Goal: Information Seeking & Learning: Learn about a topic

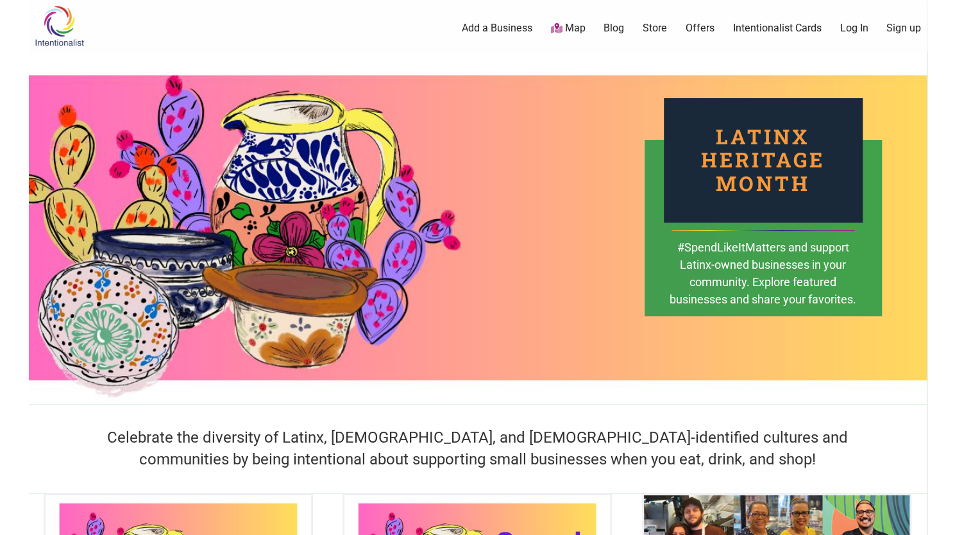
click at [561, 35] on div "0 Add a Business Map Blog Store Offers Intentionalist Cards Buy Black Card Inte…" at bounding box center [543, 28] width 783 height 51
click at [561, 33] on icon at bounding box center [557, 28] width 12 height 10
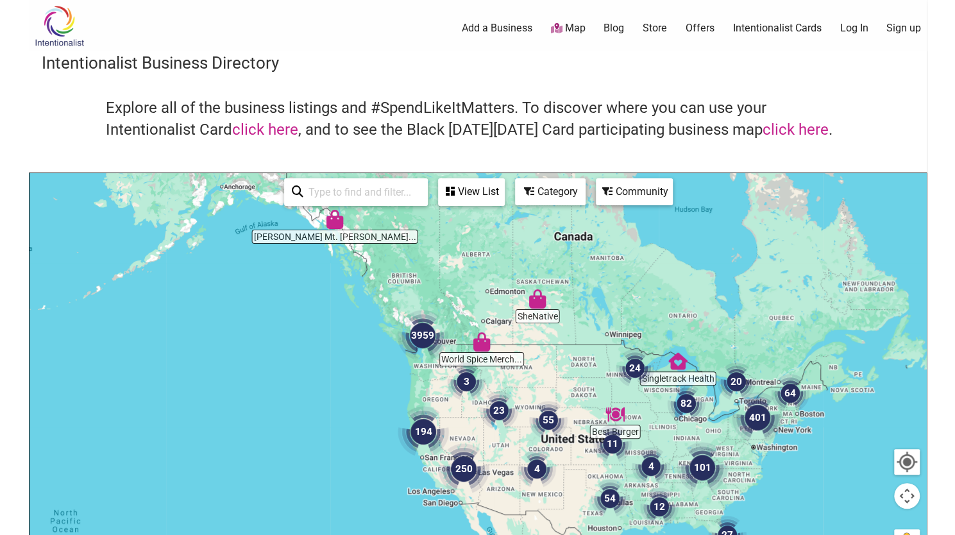
click at [427, 341] on img "3959" at bounding box center [423, 336] width 62 height 62
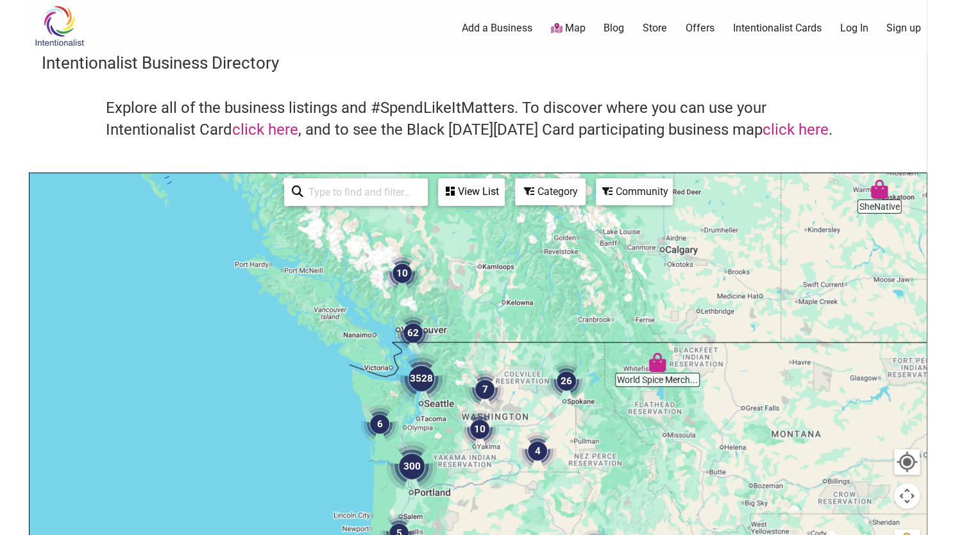
click at [418, 384] on img "3528" at bounding box center [422, 379] width 62 height 62
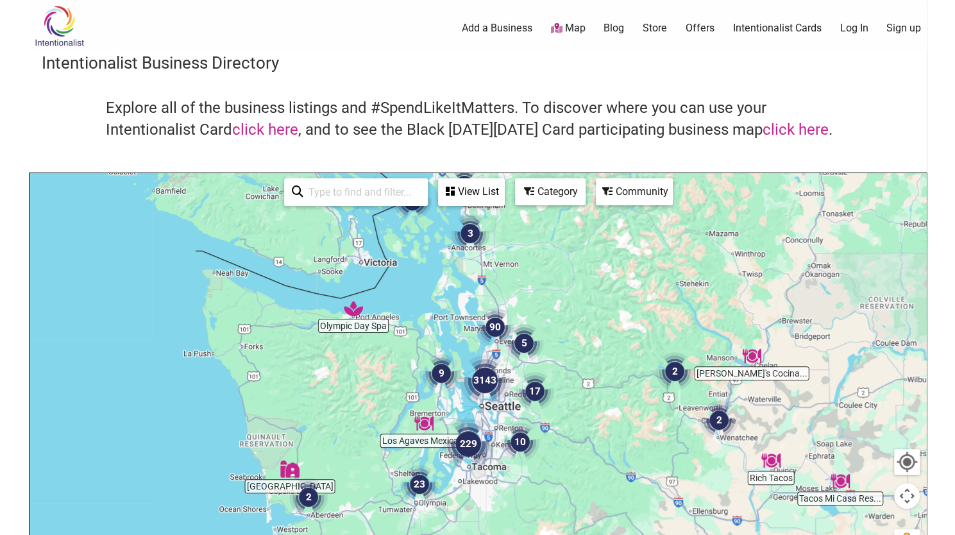
click at [484, 381] on img "3143" at bounding box center [485, 381] width 62 height 62
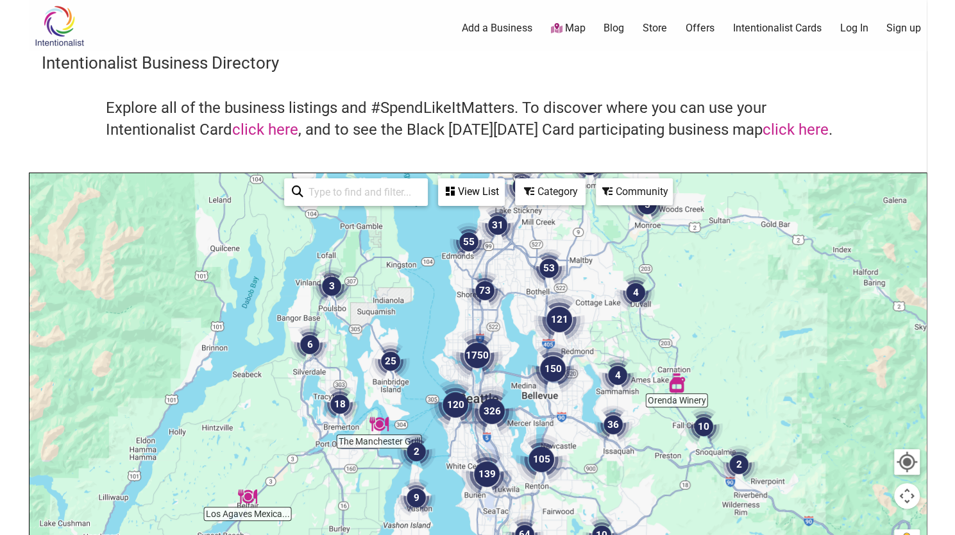
click at [458, 404] on img "120" at bounding box center [456, 405] width 62 height 62
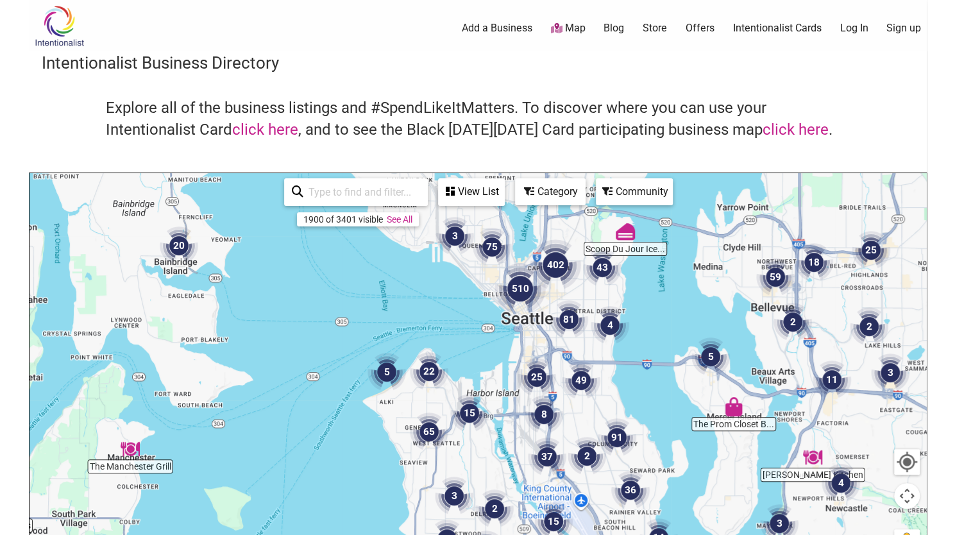
drag, startPoint x: 512, startPoint y: 351, endPoint x: 475, endPoint y: 406, distance: 66.6
click at [475, 406] on img "15" at bounding box center [469, 413] width 49 height 49
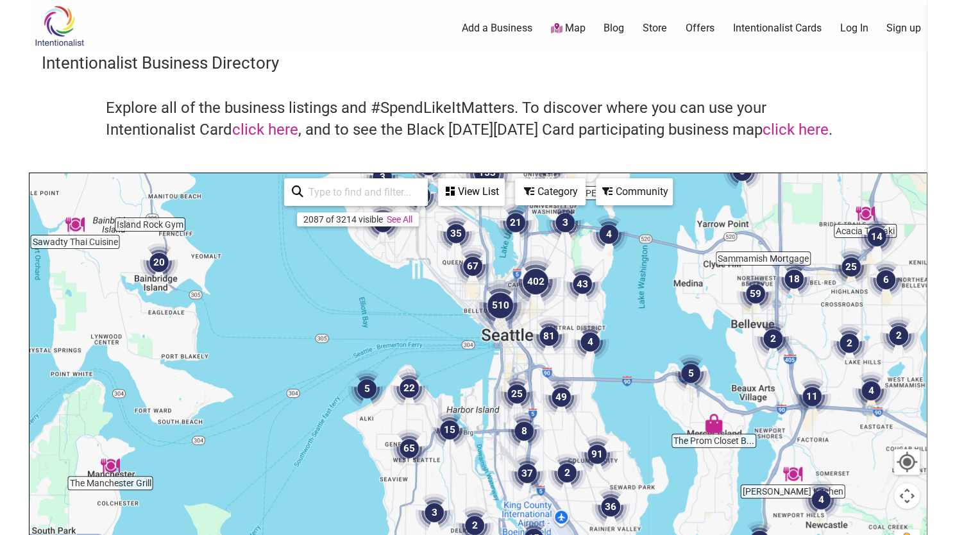
click at [495, 304] on img "510" at bounding box center [501, 306] width 62 height 62
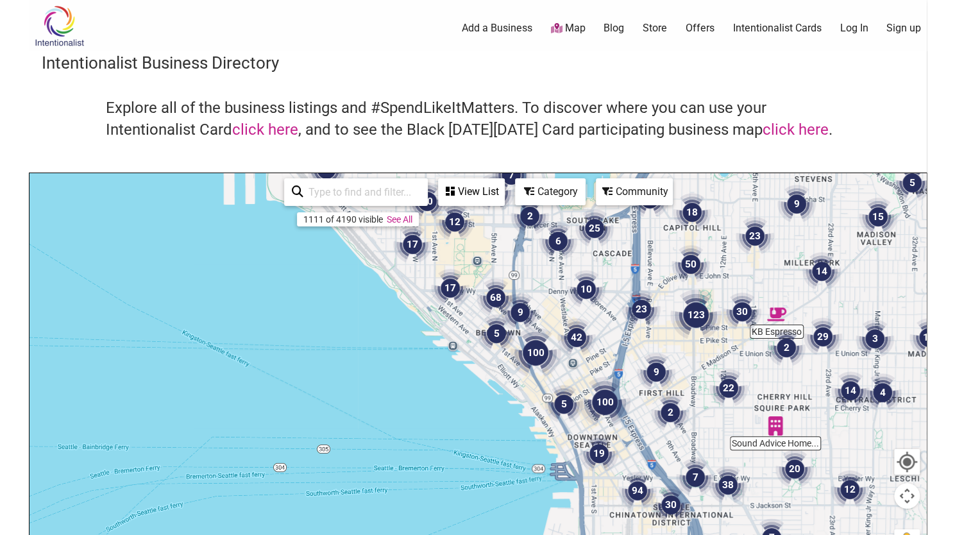
drag, startPoint x: 483, startPoint y: 354, endPoint x: 570, endPoint y: 365, distance: 88.7
click at [570, 365] on div "To navigate, press the arrow keys." at bounding box center [478, 422] width 897 height 499
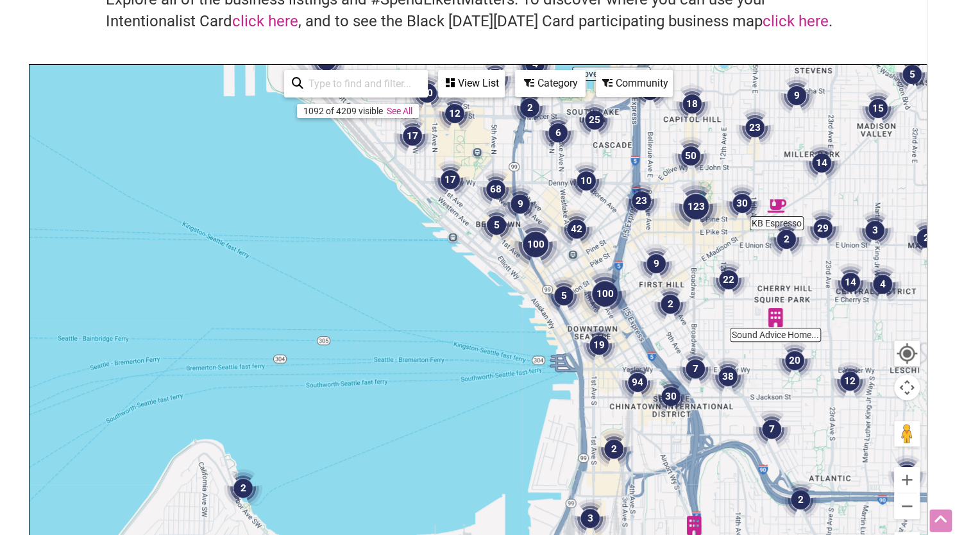
scroll to position [128, 0]
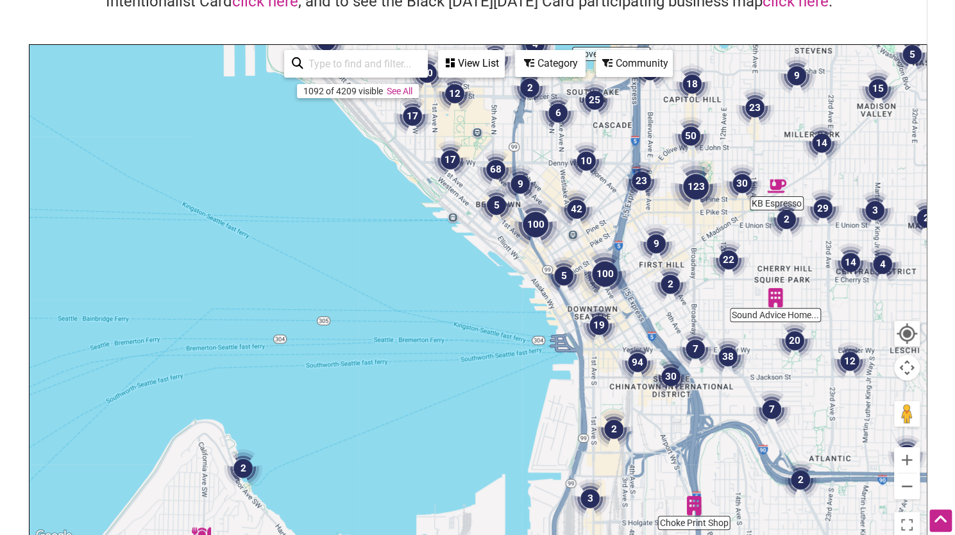
click at [495, 200] on img "5" at bounding box center [496, 205] width 49 height 49
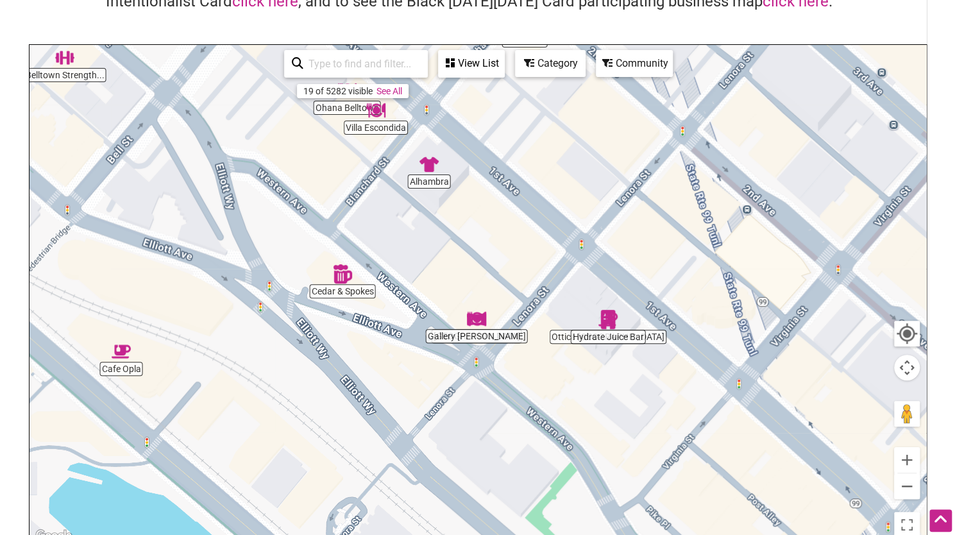
drag, startPoint x: 744, startPoint y: 232, endPoint x: 439, endPoint y: 83, distance: 339.8
click at [439, 83] on div "To navigate, press the arrow keys." at bounding box center [478, 294] width 897 height 499
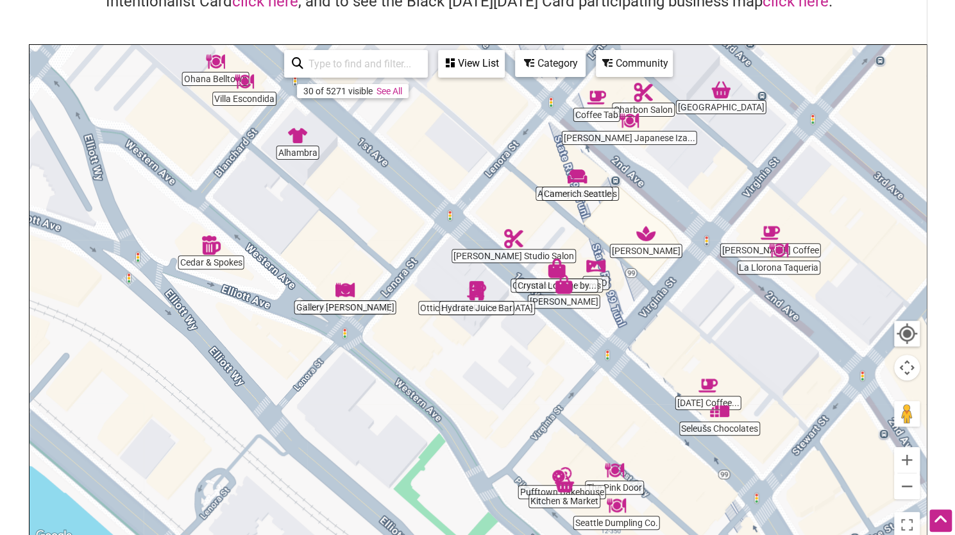
drag, startPoint x: 560, startPoint y: 269, endPoint x: 425, endPoint y: 238, distance: 137.6
click at [425, 238] on div "To navigate, press the arrow keys." at bounding box center [478, 294] width 897 height 499
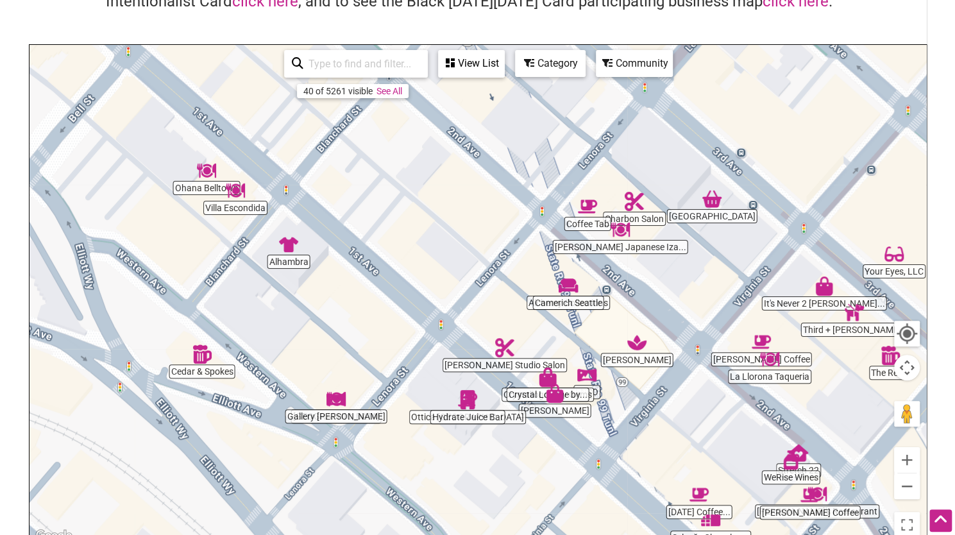
drag, startPoint x: 486, startPoint y: 202, endPoint x: 477, endPoint y: 314, distance: 112.0
click at [477, 314] on div "To navigate, press the arrow keys." at bounding box center [478, 294] width 897 height 499
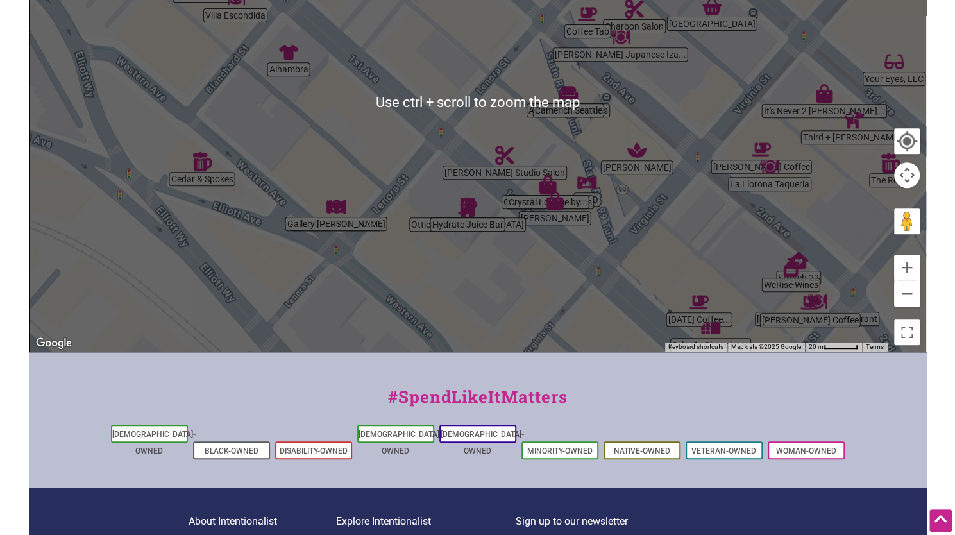
scroll to position [385, 0]
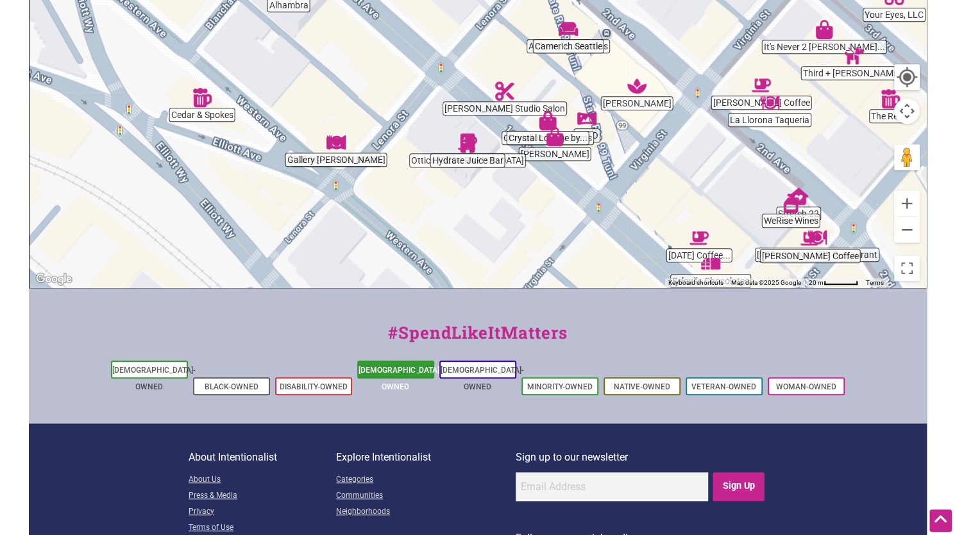
click at [398, 372] on link "[DEMOGRAPHIC_DATA]-Owned" at bounding box center [400, 379] width 83 height 26
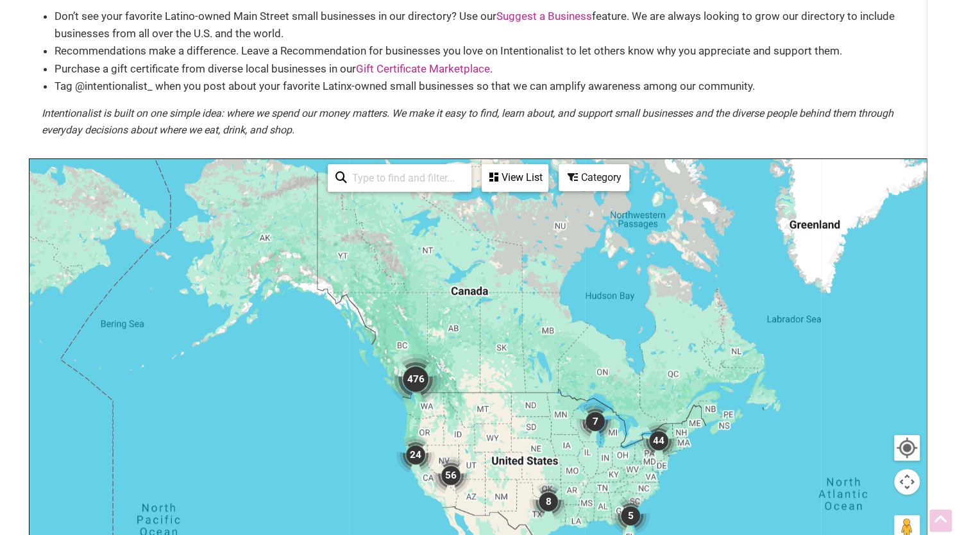
scroll to position [128, 0]
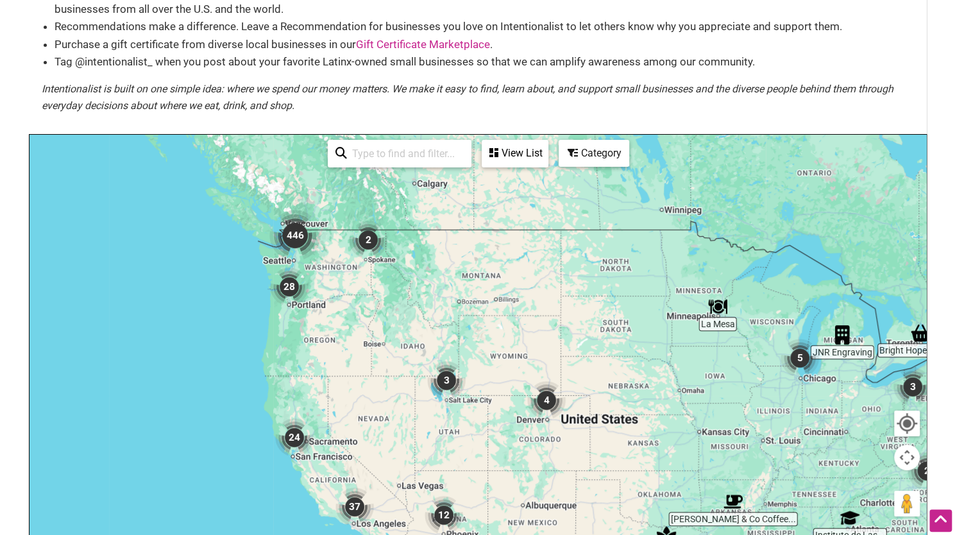
drag, startPoint x: 212, startPoint y: 287, endPoint x: 352, endPoint y: 301, distance: 140.6
click at [373, 316] on div at bounding box center [478, 384] width 897 height 499
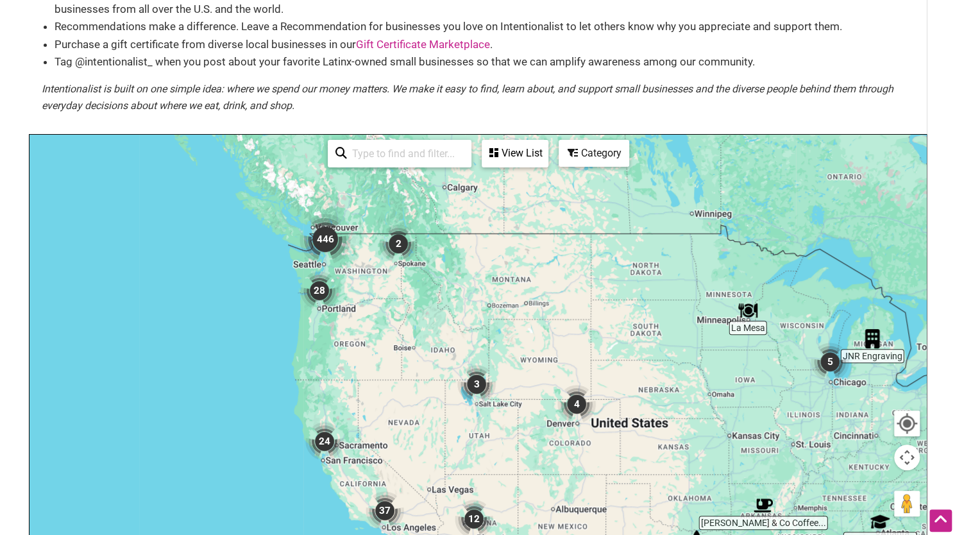
click at [327, 293] on img "28" at bounding box center [319, 290] width 49 height 49
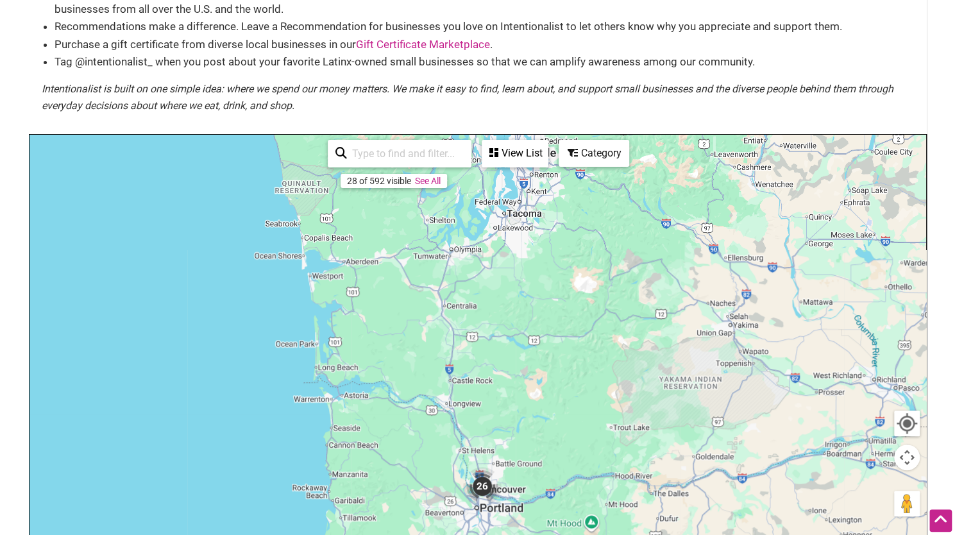
drag, startPoint x: 513, startPoint y: 207, endPoint x: 494, endPoint y: 461, distance: 254.8
click at [494, 461] on div "To navigate, press the arrow keys." at bounding box center [478, 384] width 897 height 499
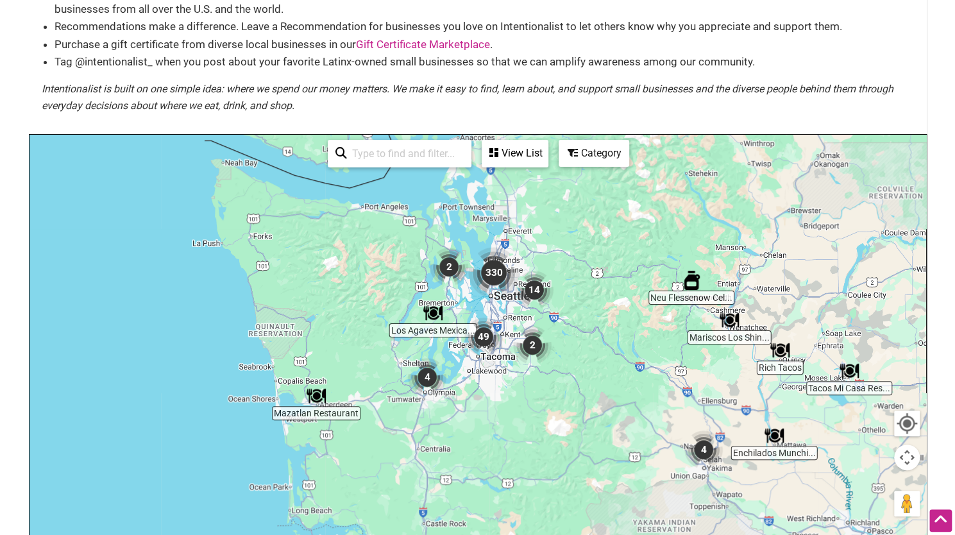
drag, startPoint x: 502, startPoint y: 261, endPoint x: 480, endPoint y: 386, distance: 127.0
click at [480, 386] on div "To navigate, press the arrow keys." at bounding box center [478, 384] width 897 height 499
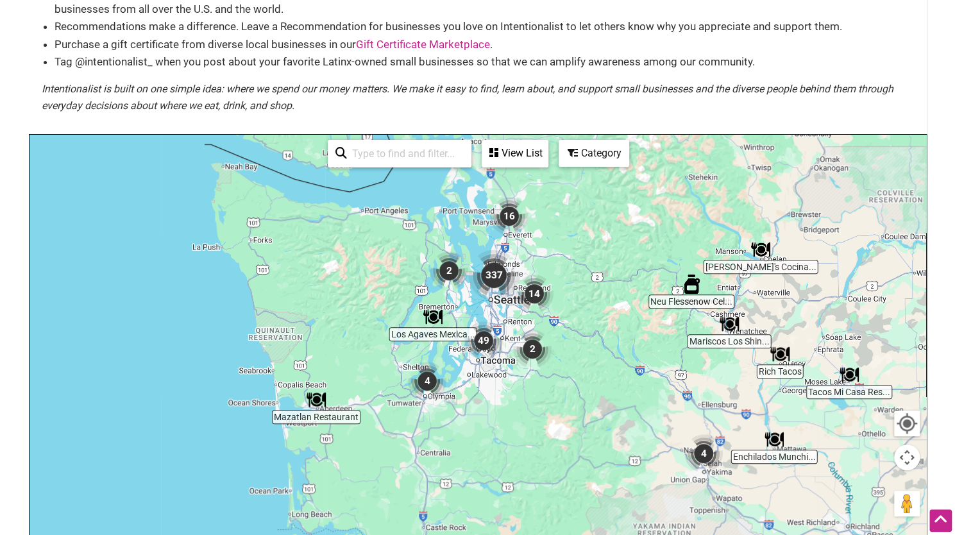
click at [492, 271] on img "337" at bounding box center [494, 275] width 62 height 62
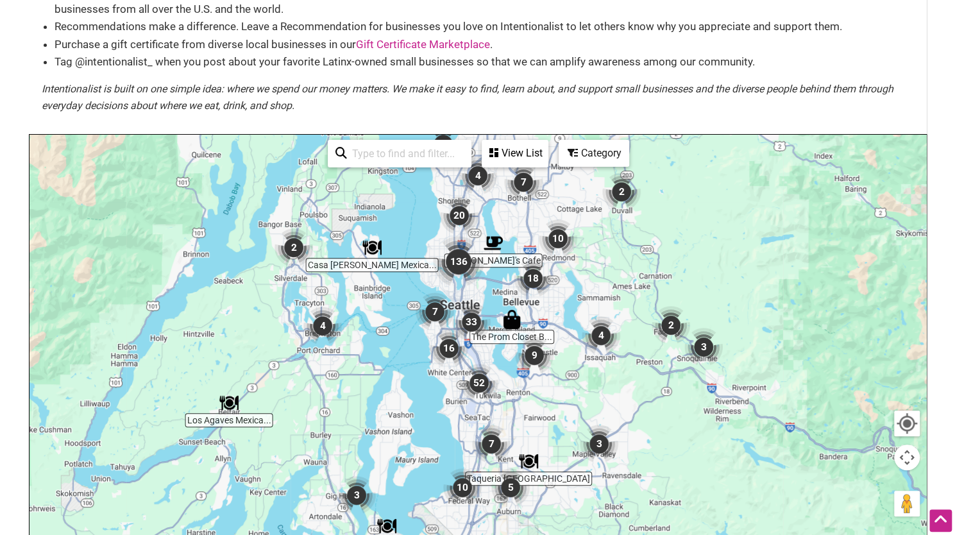
drag, startPoint x: 513, startPoint y: 337, endPoint x: 480, endPoint y: 239, distance: 102.9
click at [480, 239] on img "136" at bounding box center [459, 262] width 62 height 62
click at [462, 260] on img "136" at bounding box center [459, 262] width 62 height 62
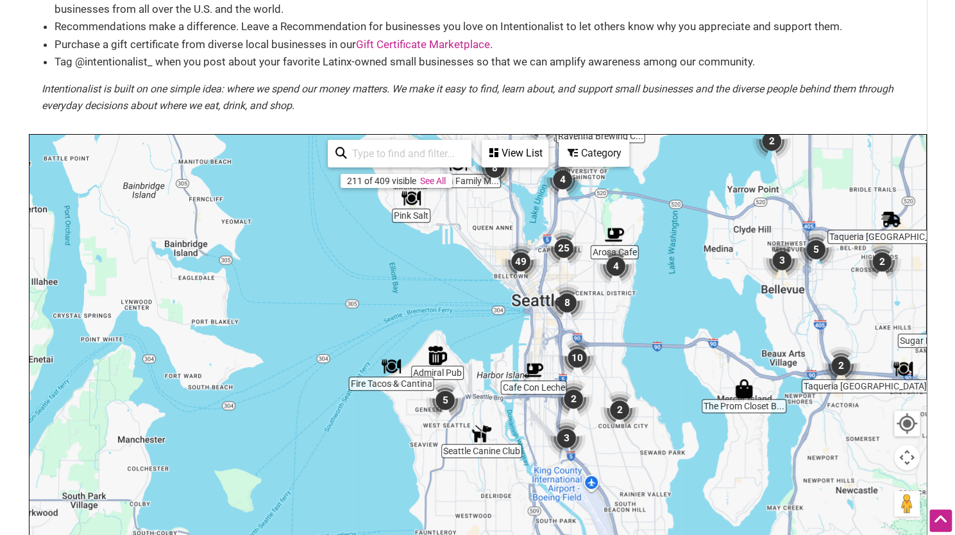
drag, startPoint x: 534, startPoint y: 373, endPoint x: 569, endPoint y: 201, distance: 174.8
click at [569, 201] on div "To navigate, press the arrow keys." at bounding box center [478, 384] width 897 height 499
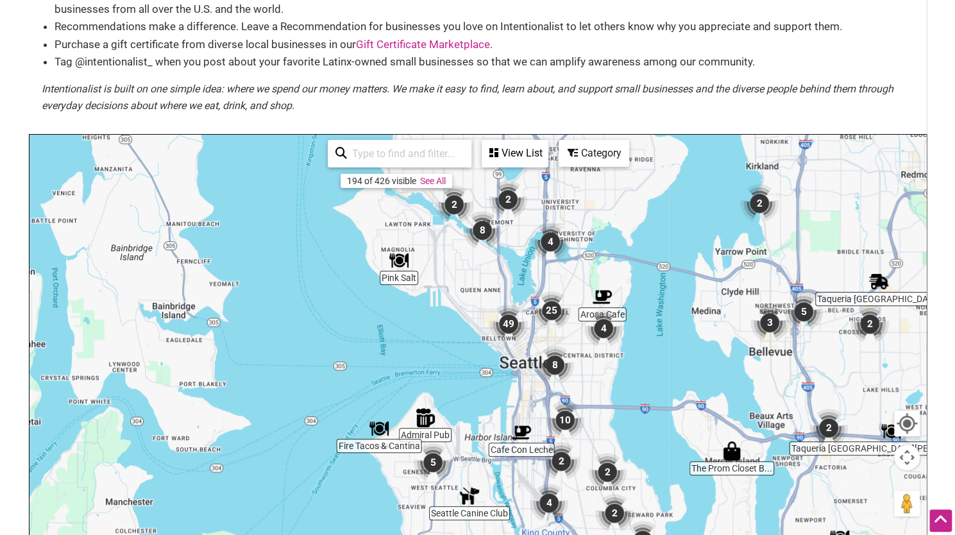
drag, startPoint x: 408, startPoint y: 483, endPoint x: 384, endPoint y: 565, distance: 86.3
click at [384, 407] on html "× Menu 0 Add a Business Map Blog Store Offers Intentionalist Cards Buy Black Ca…" at bounding box center [477, 139] width 955 height 535
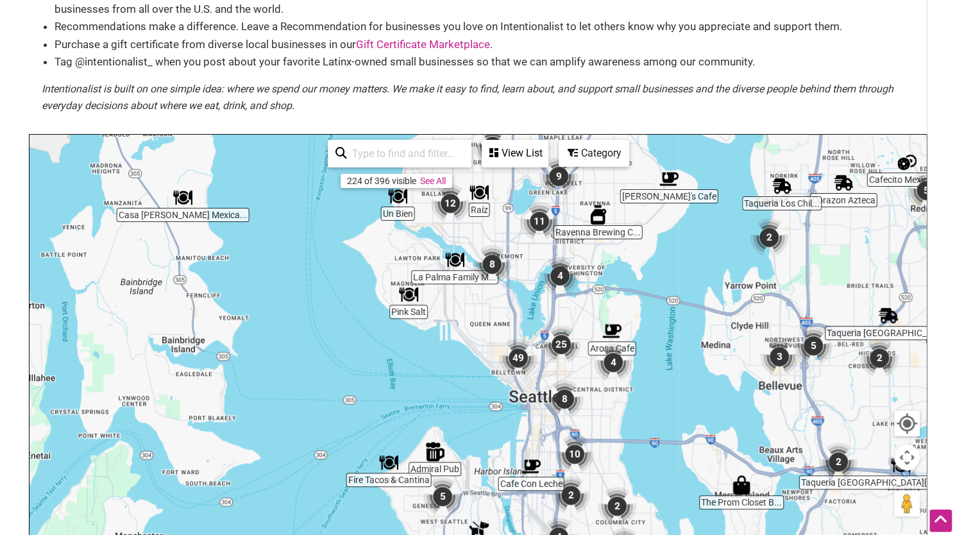
drag, startPoint x: 436, startPoint y: 334, endPoint x: 452, endPoint y: 363, distance: 33.0
click at [451, 363] on div "To navigate, press the arrow keys." at bounding box center [478, 384] width 897 height 499
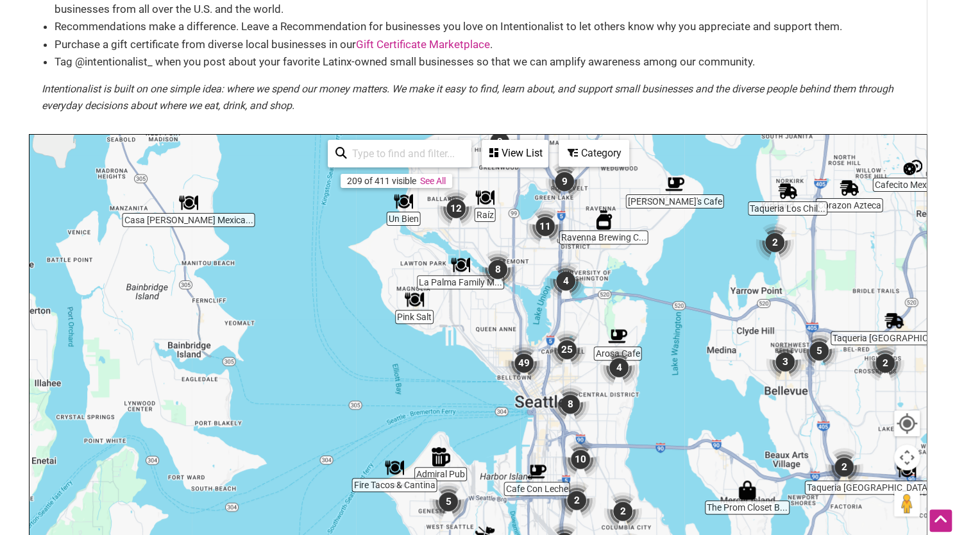
click at [522, 365] on img "49" at bounding box center [524, 363] width 49 height 49
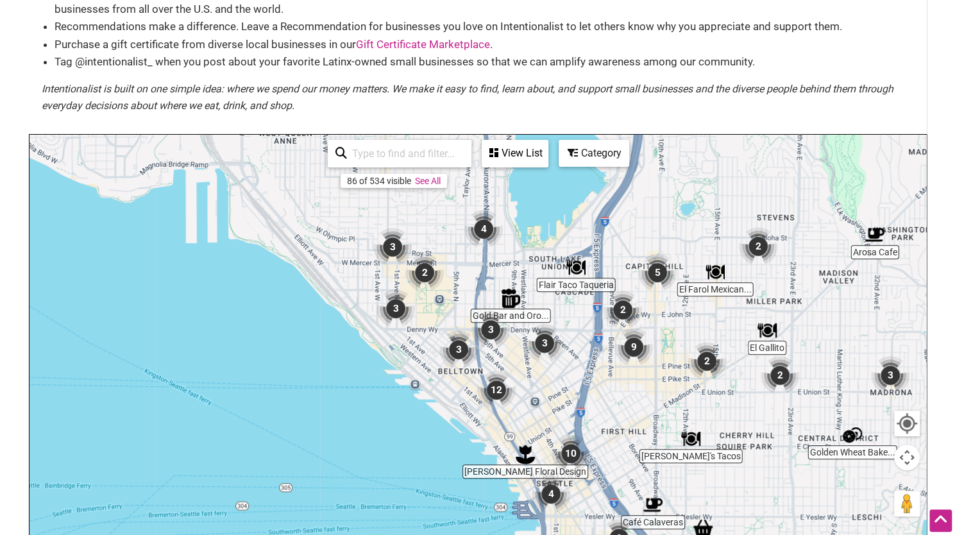
click at [461, 352] on img "3" at bounding box center [458, 349] width 49 height 49
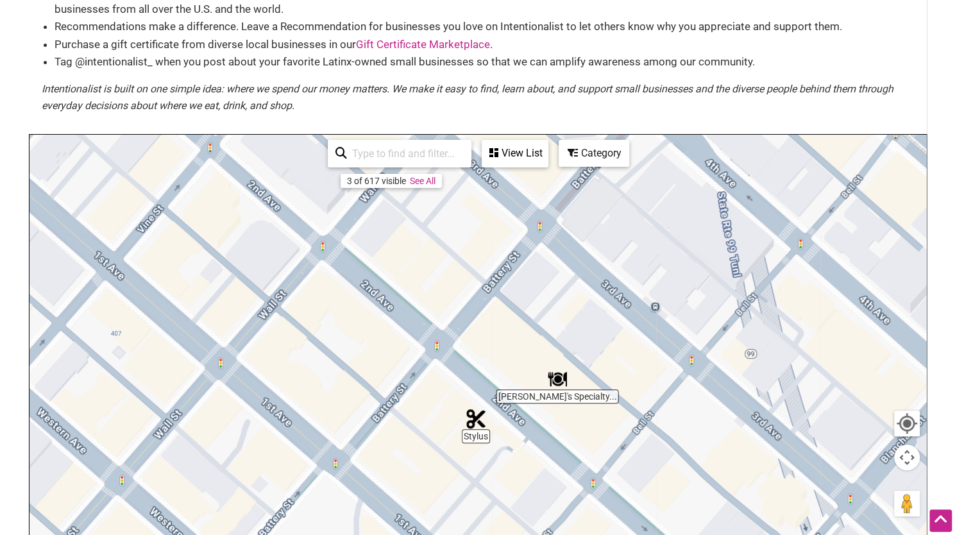
drag, startPoint x: 572, startPoint y: 376, endPoint x: 474, endPoint y: 255, distance: 155.6
click at [474, 255] on div "To navigate, press the arrow keys." at bounding box center [478, 384] width 897 height 499
click at [597, 157] on div "Category" at bounding box center [594, 153] width 68 height 24
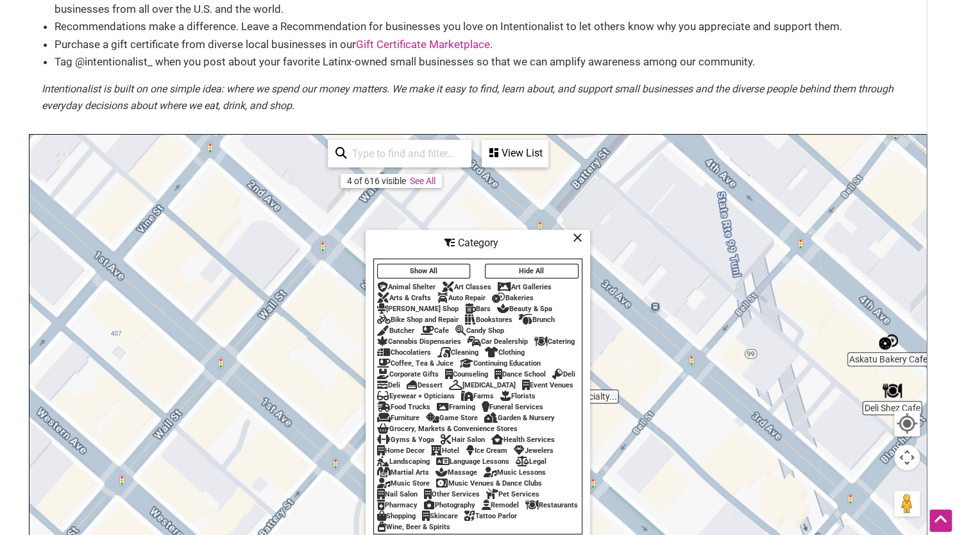
click at [411, 359] on div "Coffee, Tea & Juice" at bounding box center [415, 363] width 76 height 8
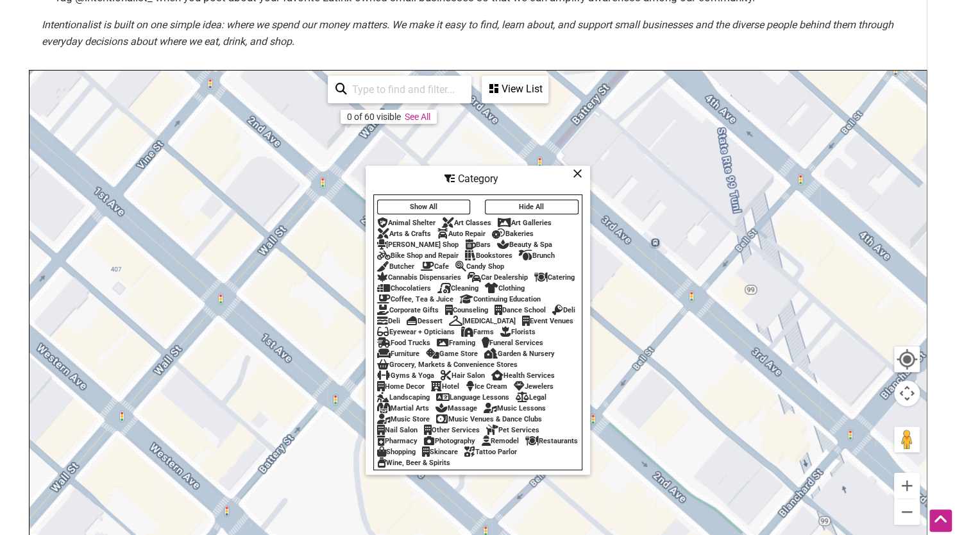
click at [408, 295] on div "Coffee, Tea & Juice" at bounding box center [415, 299] width 76 height 8
click at [309, 368] on div "To navigate, press the arrow keys." at bounding box center [478, 320] width 897 height 499
click at [576, 177] on div "Category" at bounding box center [478, 179] width 222 height 24
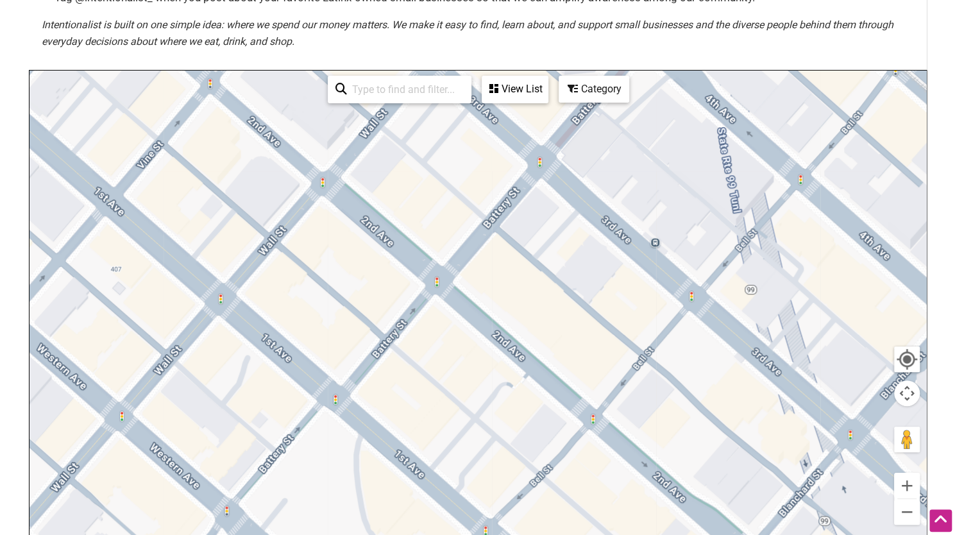
click at [577, 171] on div "To navigate, press the arrow keys." at bounding box center [478, 320] width 897 height 499
click at [905, 514] on button "Zoom out" at bounding box center [907, 512] width 26 height 26
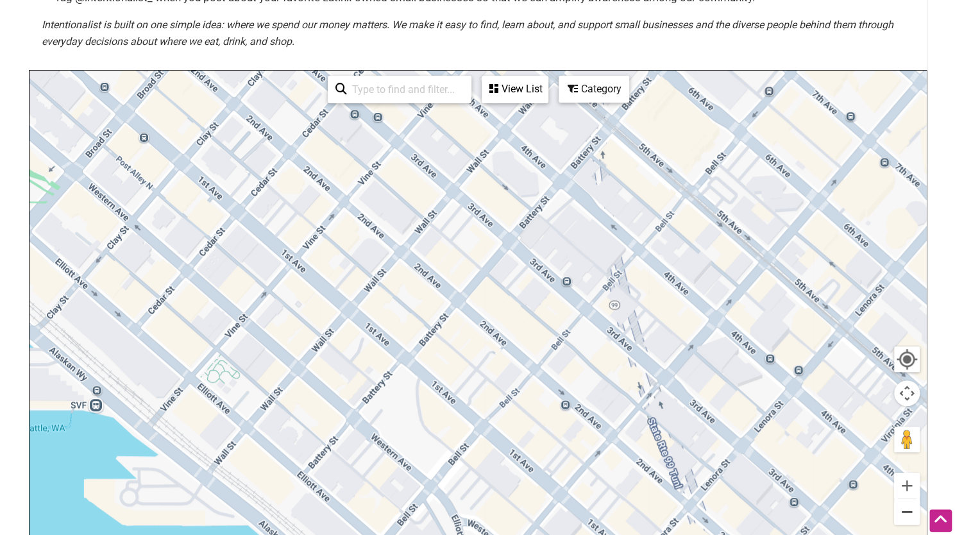
click at [905, 514] on button "Zoom out" at bounding box center [907, 512] width 26 height 26
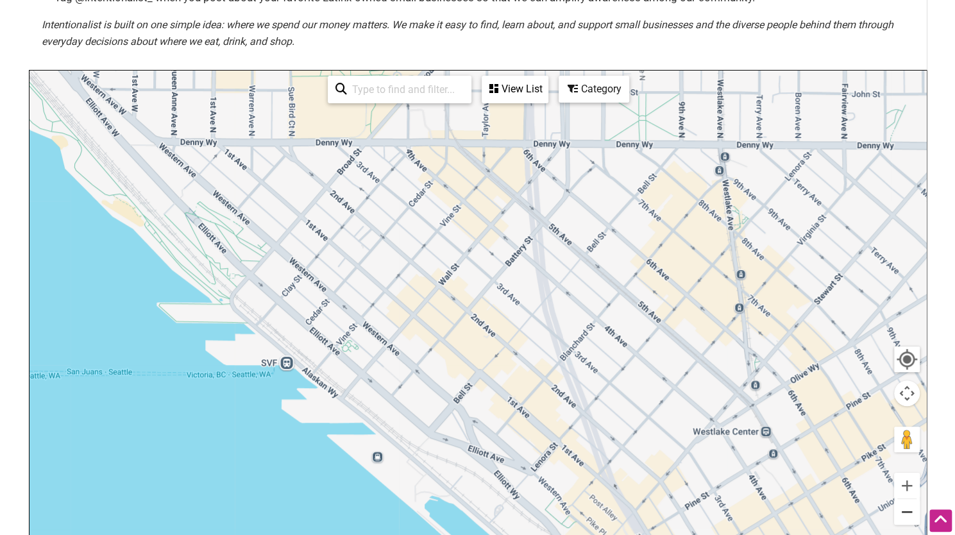
click at [905, 513] on button "Zoom out" at bounding box center [907, 512] width 26 height 26
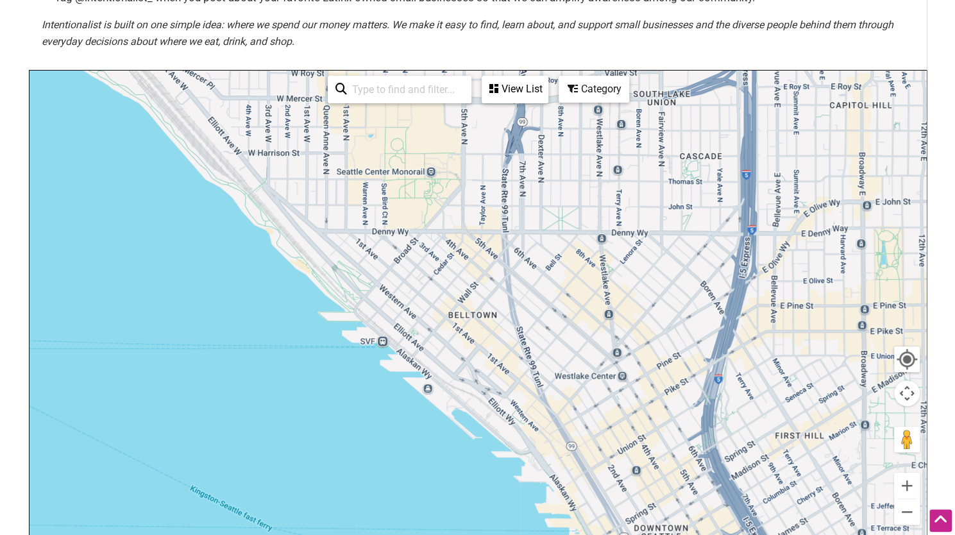
click at [508, 94] on div "View List" at bounding box center [515, 89] width 64 height 24
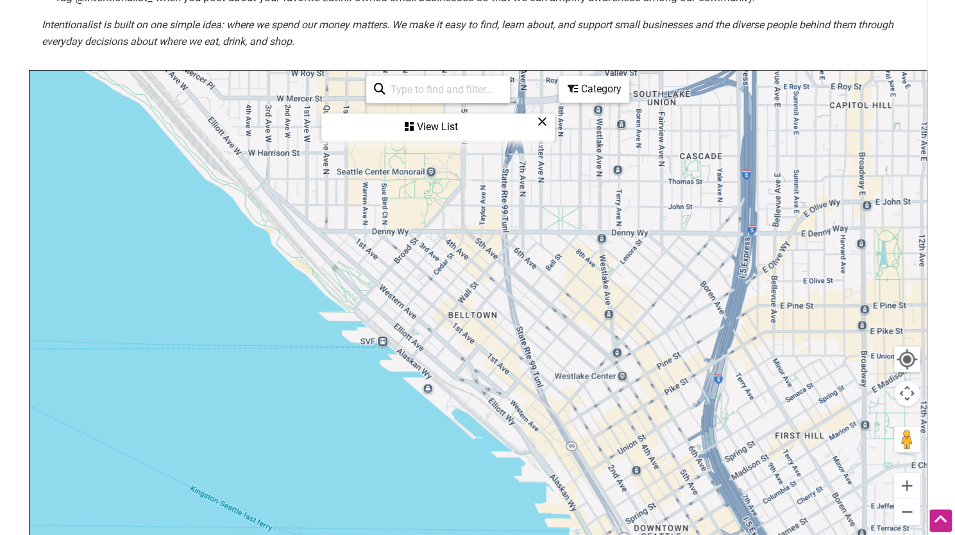
click at [543, 121] on icon at bounding box center [543, 121] width 10 height 1
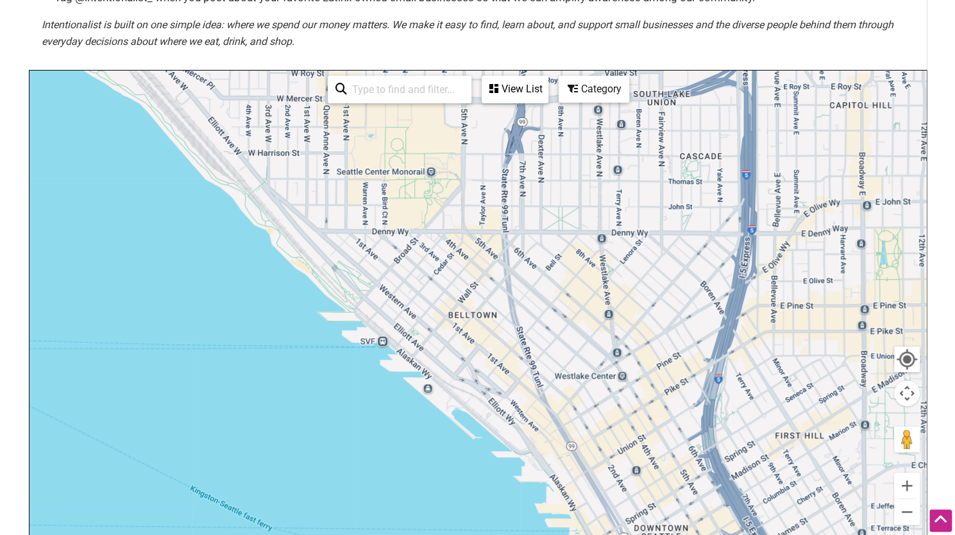
click at [586, 97] on div "Category" at bounding box center [594, 89] width 68 height 24
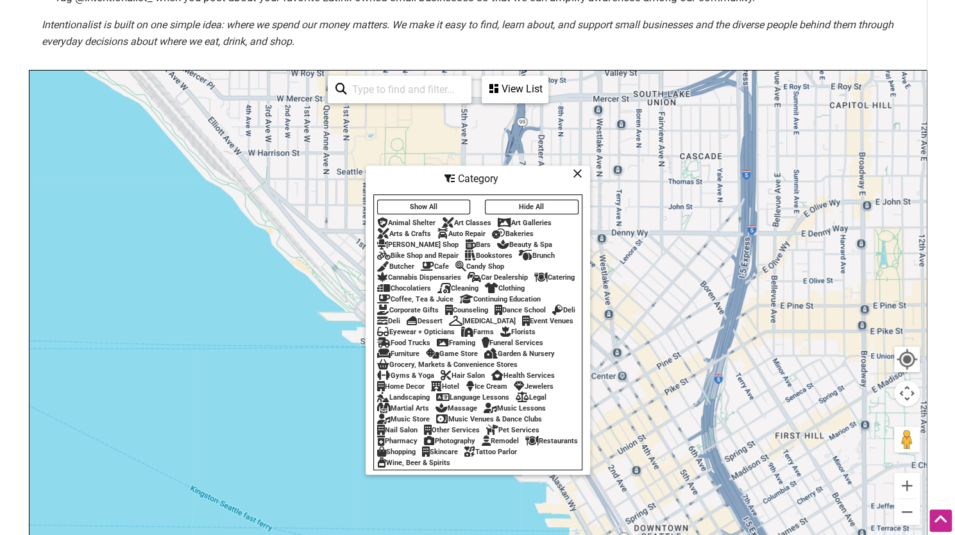
click at [449, 200] on button "Show All" at bounding box center [424, 207] width 94 height 15
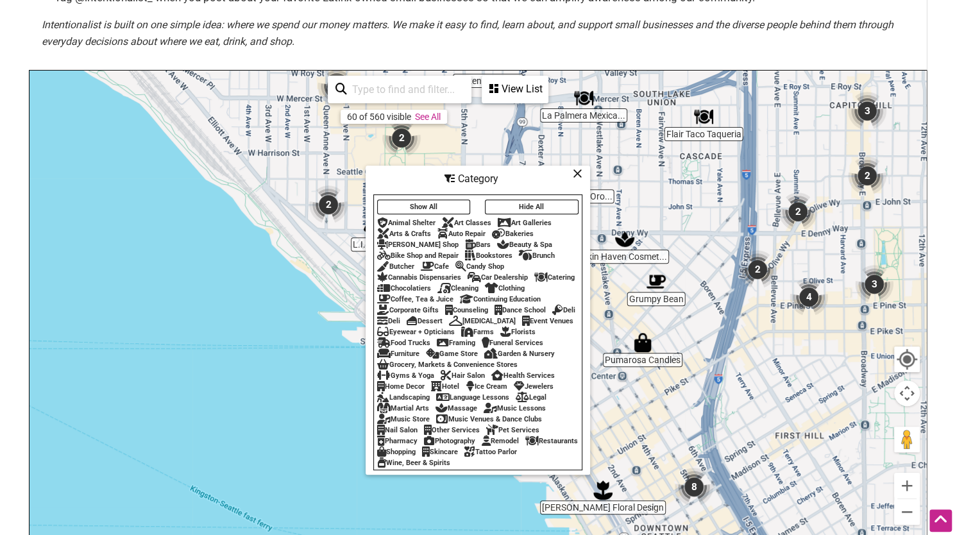
click at [522, 203] on button "Hide All" at bounding box center [532, 207] width 94 height 15
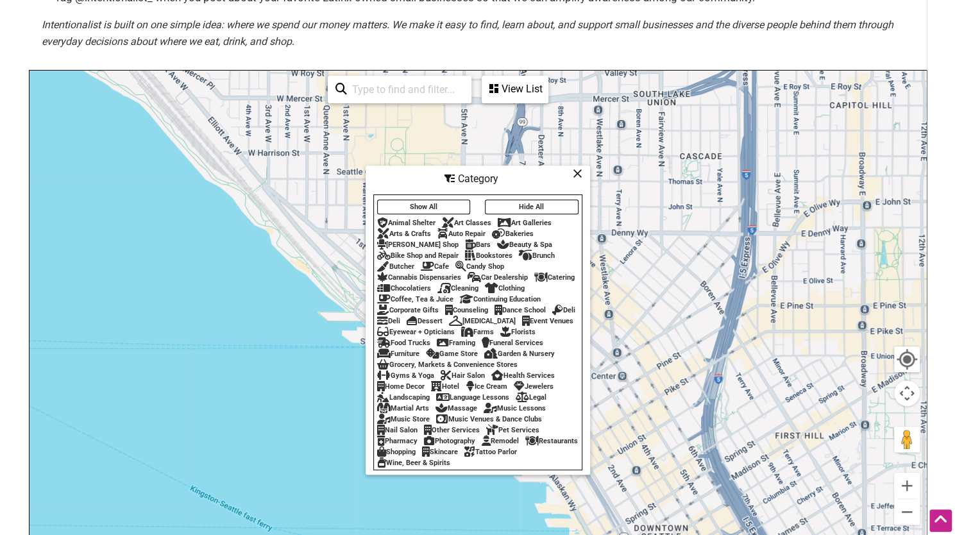
click at [416, 295] on div "Coffee, Tea & Juice" at bounding box center [415, 299] width 76 height 8
click at [526, 445] on div "Restaurants" at bounding box center [552, 441] width 53 height 8
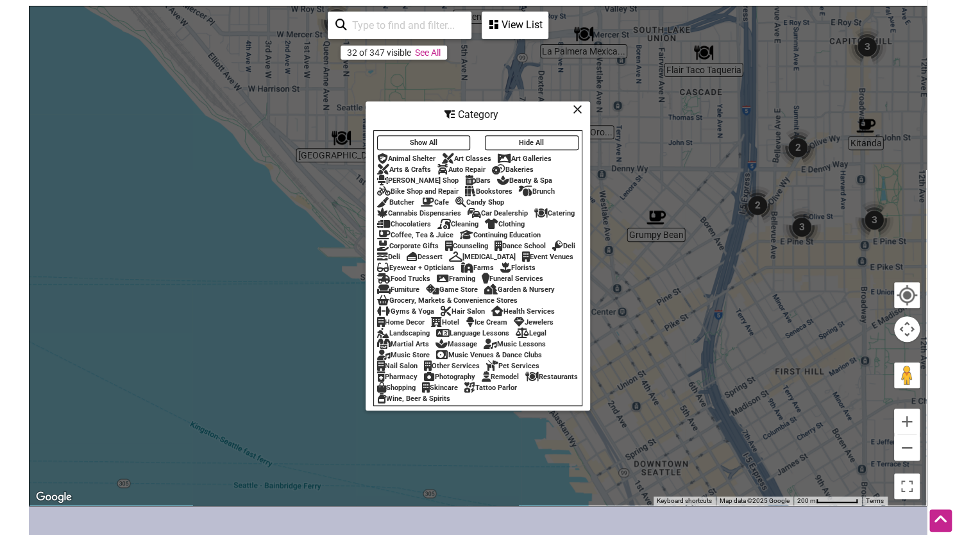
scroll to position [385, 0]
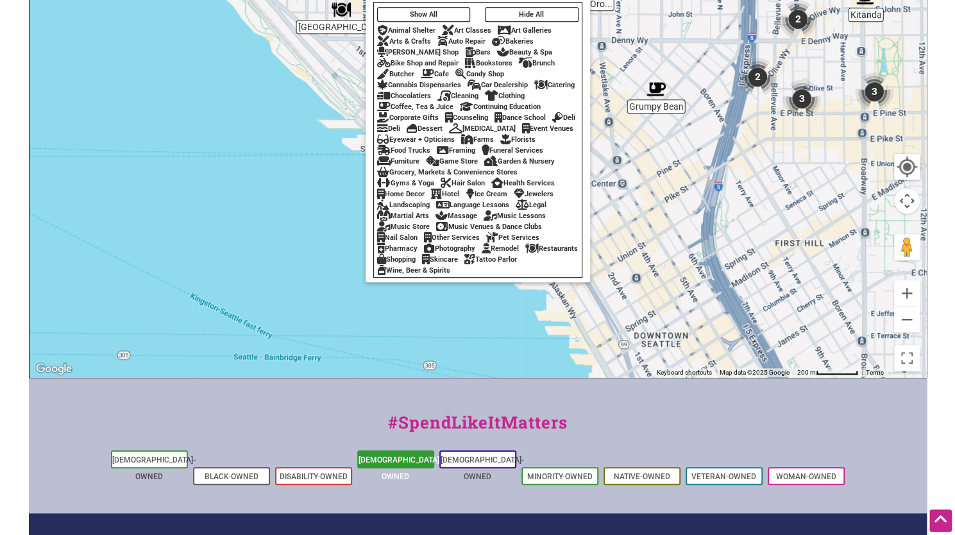
click at [392, 456] on link "[DEMOGRAPHIC_DATA]-Owned" at bounding box center [400, 469] width 83 height 26
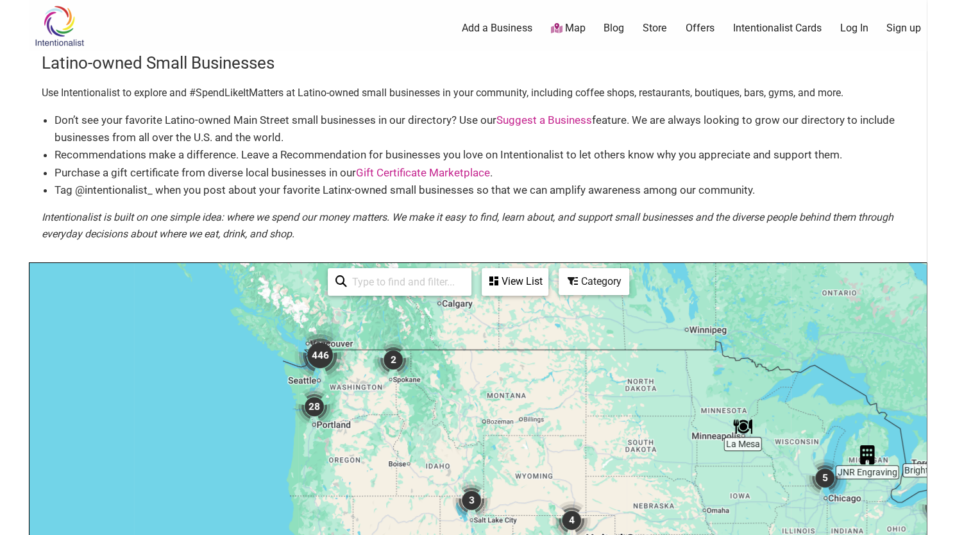
drag, startPoint x: 187, startPoint y: 326, endPoint x: 400, endPoint y: 384, distance: 220.3
click at [400, 384] on img "2" at bounding box center [393, 360] width 49 height 49
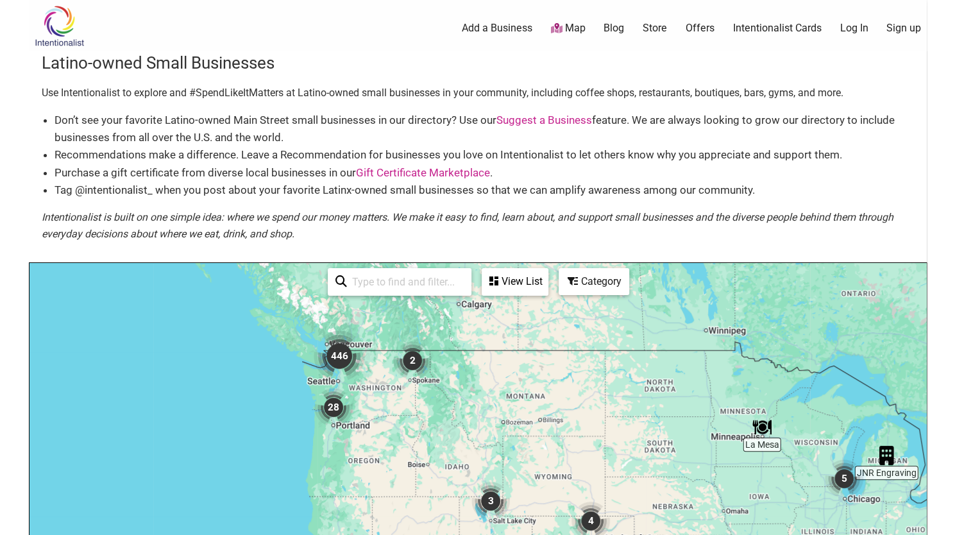
click at [349, 364] on img "446" at bounding box center [340, 356] width 62 height 62
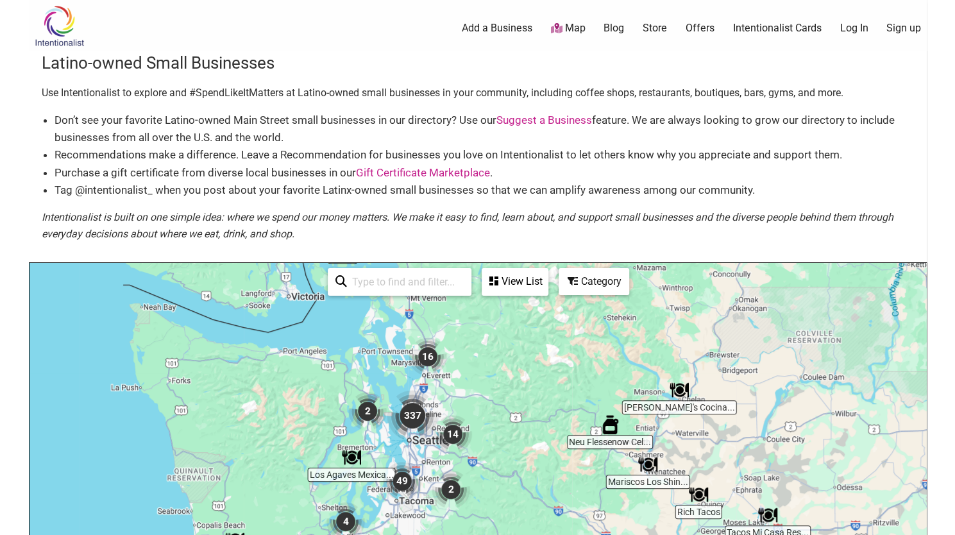
drag, startPoint x: 447, startPoint y: 423, endPoint x: 472, endPoint y: 327, distance: 99.6
click at [471, 321] on div "To navigate, press the arrow keys." at bounding box center [478, 512] width 897 height 499
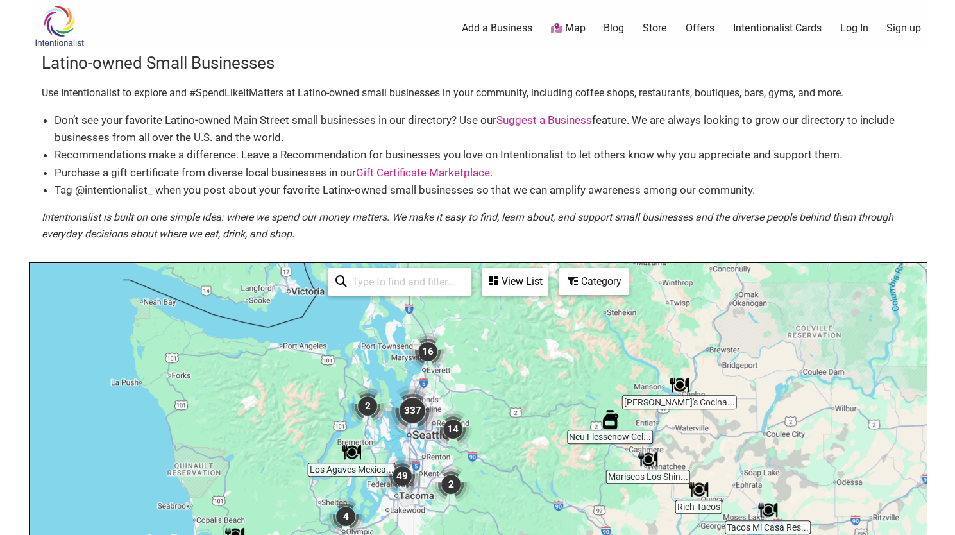
click at [422, 411] on img "337" at bounding box center [413, 411] width 62 height 62
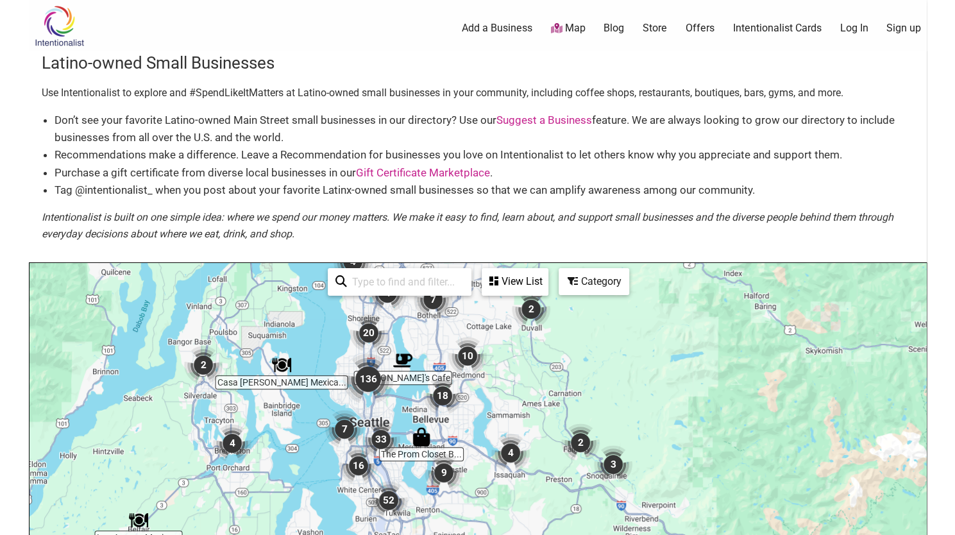
drag, startPoint x: 743, startPoint y: 456, endPoint x: 618, endPoint y: 345, distance: 167.3
click at [618, 345] on div "To navigate, press the arrow keys." at bounding box center [478, 512] width 897 height 499
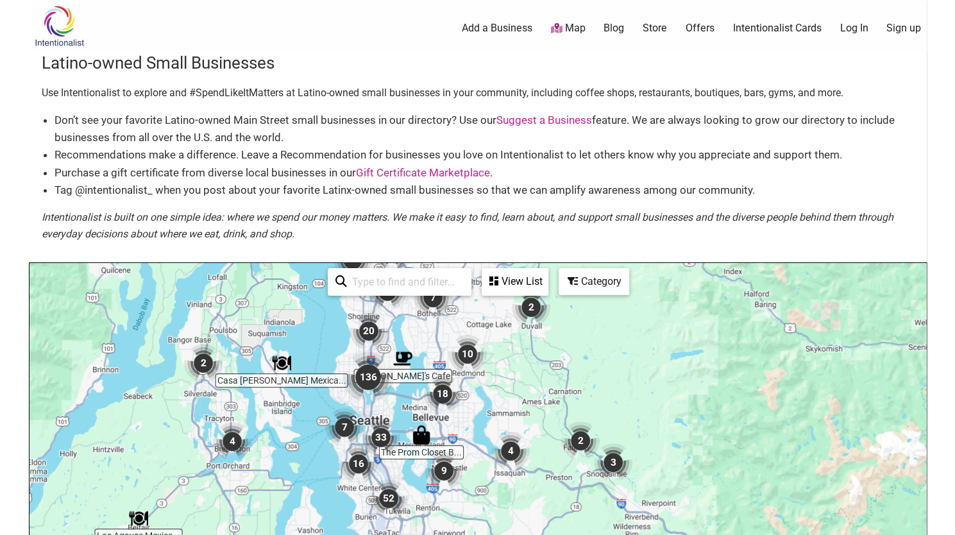
click at [590, 280] on div "Category" at bounding box center [594, 281] width 68 height 24
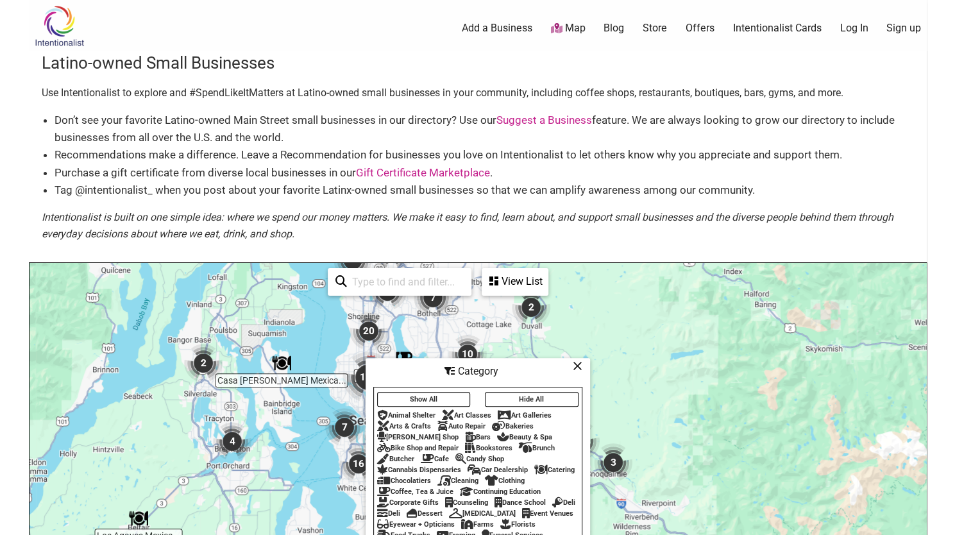
click at [518, 392] on button "Hide All" at bounding box center [532, 399] width 94 height 15
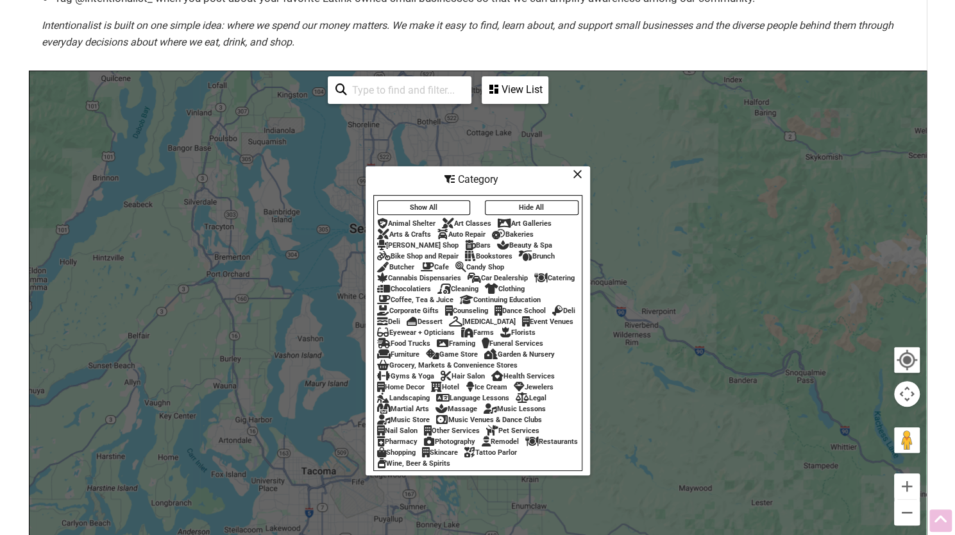
scroll to position [192, 0]
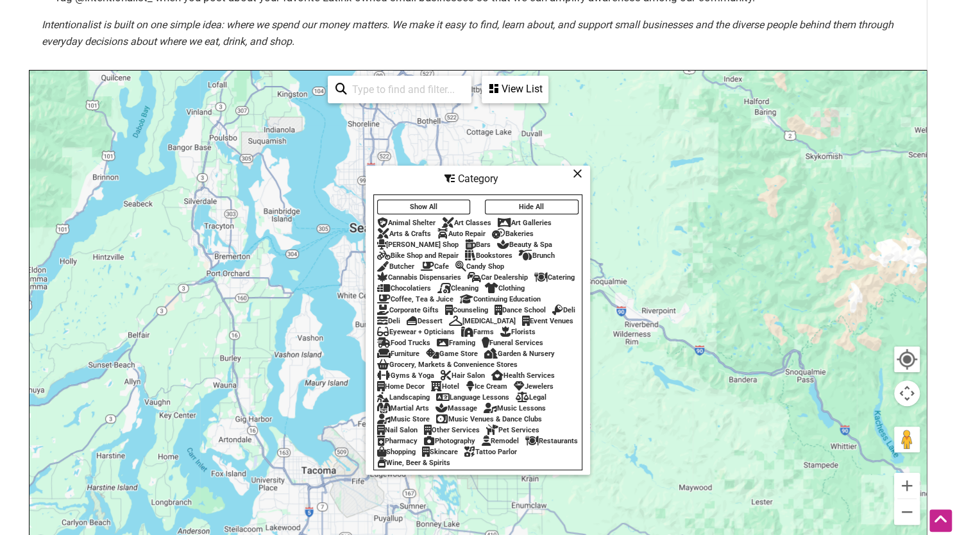
click at [439, 253] on div "Show All Hide All Animal Shelter Art Classes Art Galleries Arts & Crafts Auto R…" at bounding box center [478, 332] width 208 height 272
click at [417, 295] on div "Coffee, Tea & Juice" at bounding box center [415, 299] width 76 height 8
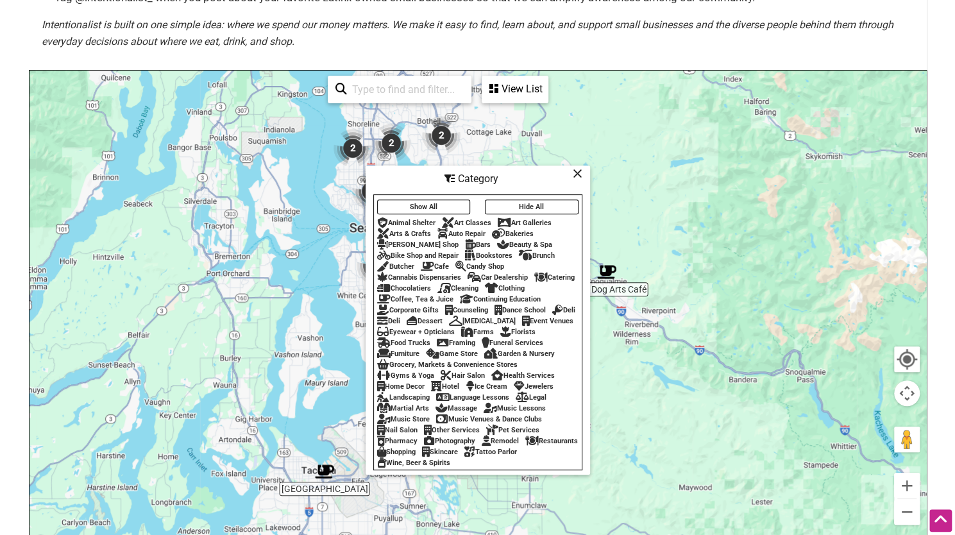
click at [551, 252] on div "Brunch" at bounding box center [537, 256] width 36 height 8
click at [521, 230] on div "Bakeries" at bounding box center [513, 234] width 42 height 8
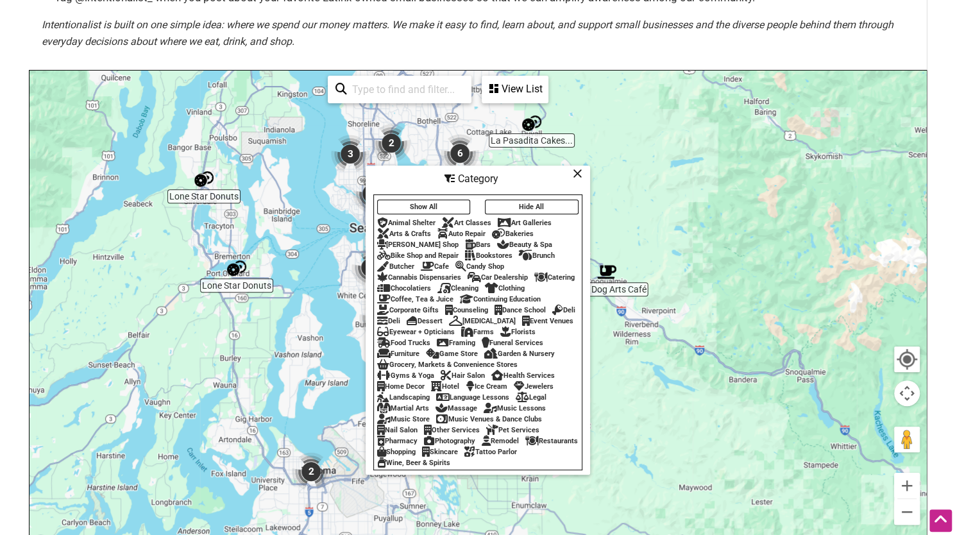
click at [443, 317] on div "Dessert" at bounding box center [425, 321] width 36 height 8
click at [388, 321] on icon at bounding box center [382, 321] width 11 height 1
click at [552, 314] on div "Deli" at bounding box center [563, 310] width 23 height 8
click at [431, 339] on div "Food Trucks" at bounding box center [403, 343] width 53 height 8
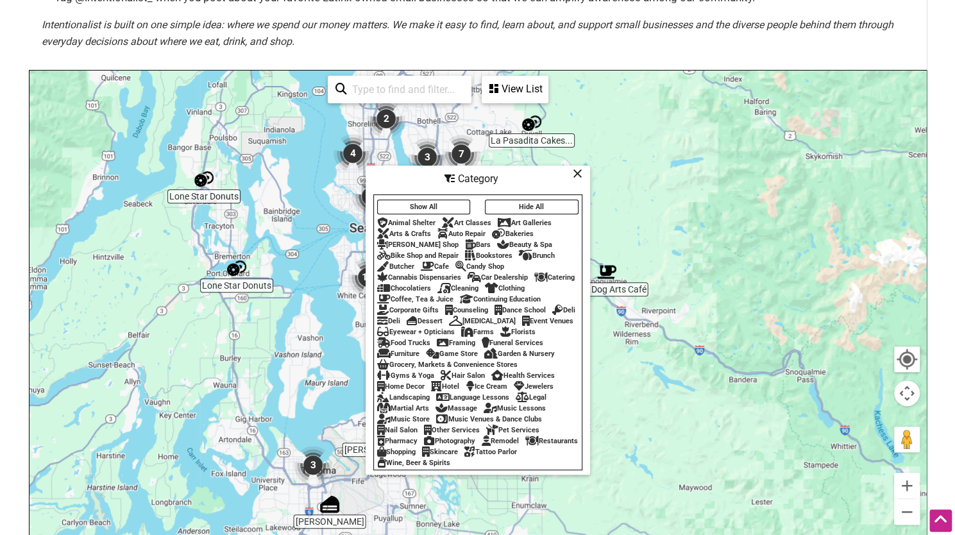
click at [488, 389] on div "Ice Cream" at bounding box center [487, 386] width 42 height 8
click at [526, 445] on div "Restaurants" at bounding box center [552, 441] width 53 height 8
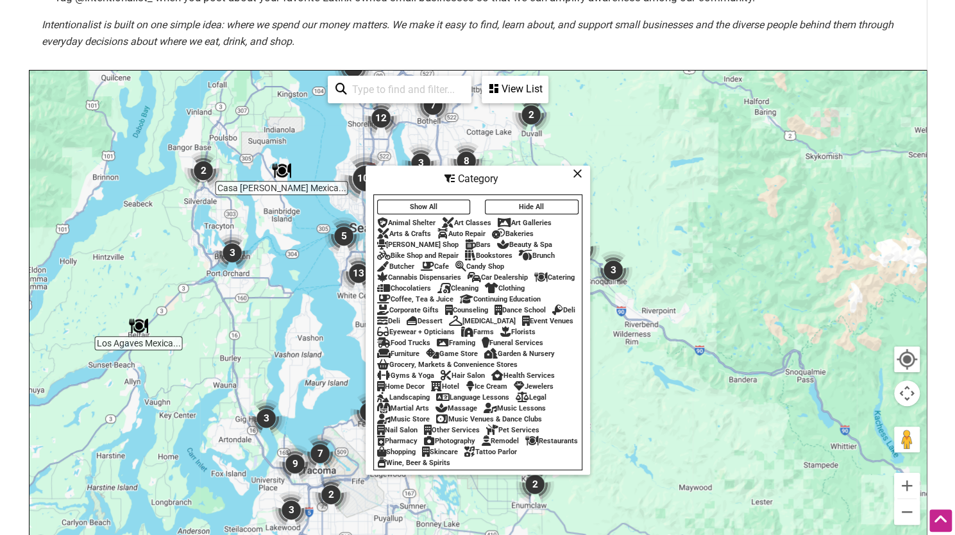
click at [450, 467] on div "Wine, Beer & Spirits" at bounding box center [413, 463] width 73 height 8
click at [576, 173] on icon at bounding box center [578, 173] width 10 height 1
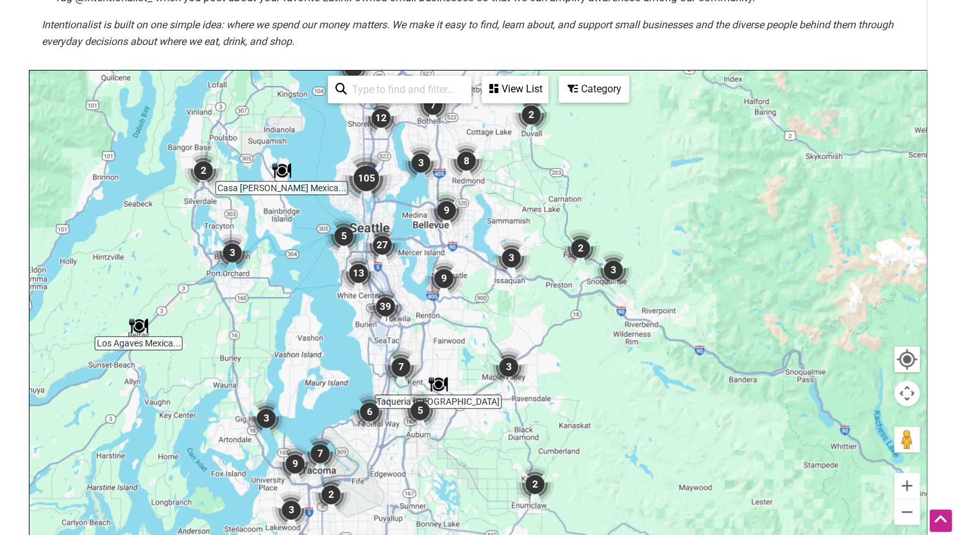
click at [377, 246] on img "27" at bounding box center [382, 245] width 49 height 49
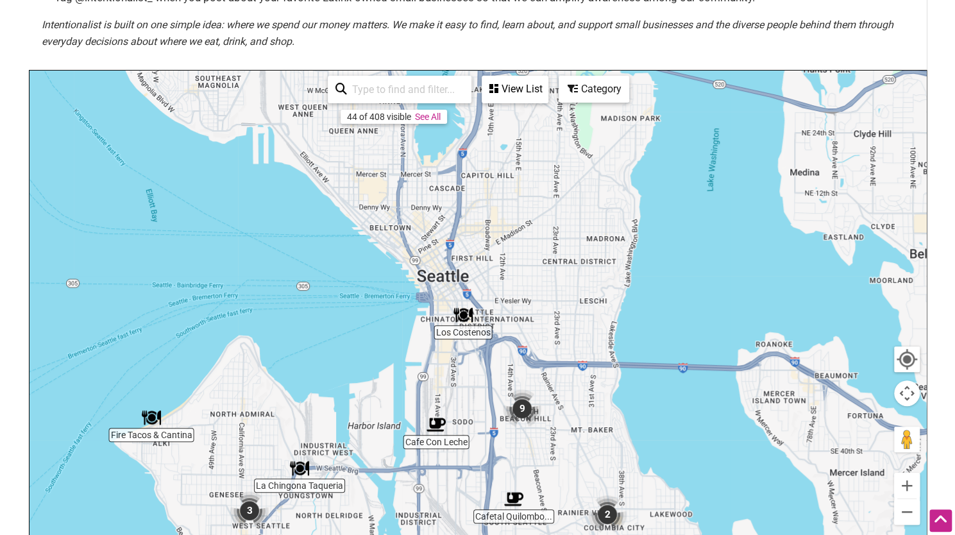
drag, startPoint x: 435, startPoint y: 309, endPoint x: 508, endPoint y: 457, distance: 165.9
click at [495, 497] on div "To navigate, press the arrow keys." at bounding box center [478, 320] width 897 height 499
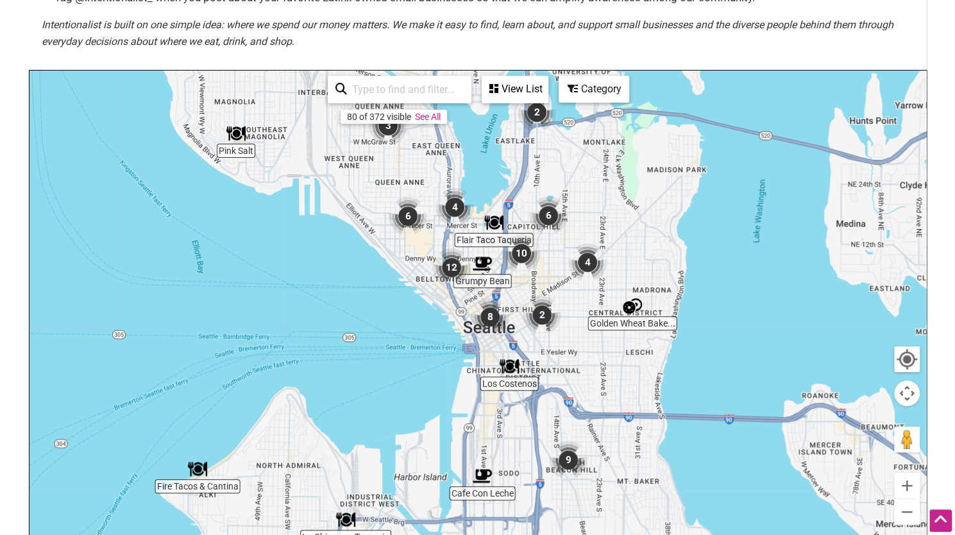
drag, startPoint x: 584, startPoint y: 362, endPoint x: 606, endPoint y: 379, distance: 27.9
click at [606, 379] on div "To navigate, press the arrow keys." at bounding box center [478, 320] width 897 height 499
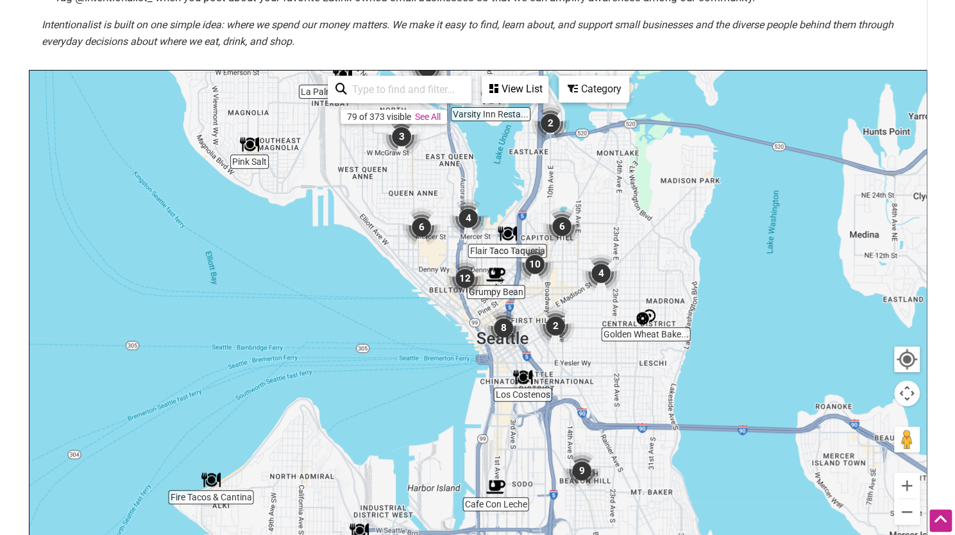
click at [456, 280] on img "12" at bounding box center [465, 278] width 49 height 49
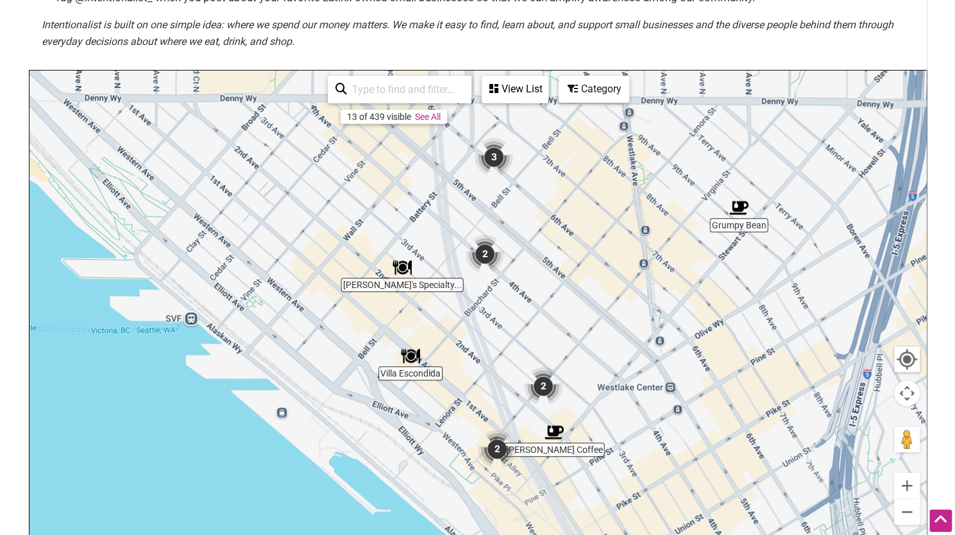
click at [411, 364] on img "Villa Escondida" at bounding box center [411, 356] width 30 height 30
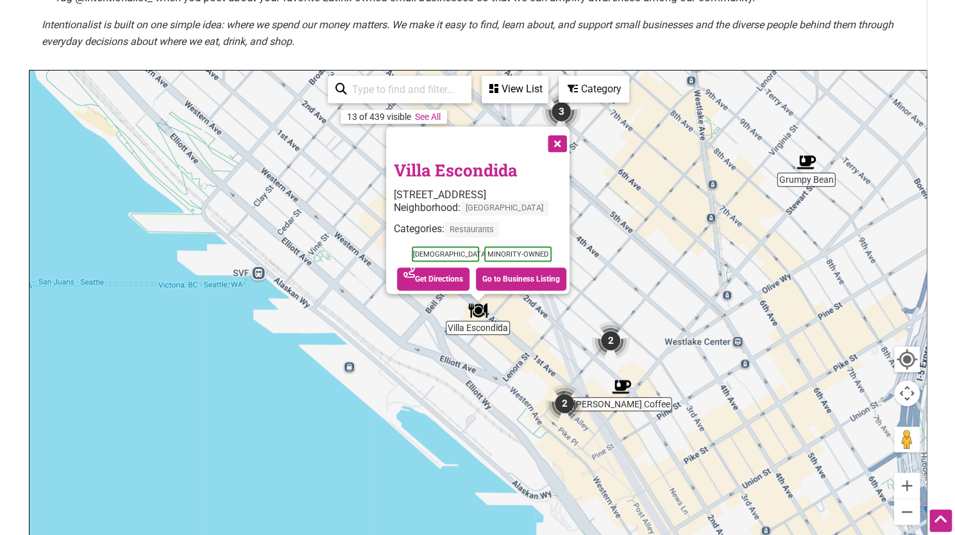
click at [563, 137] on button "Close" at bounding box center [556, 142] width 32 height 32
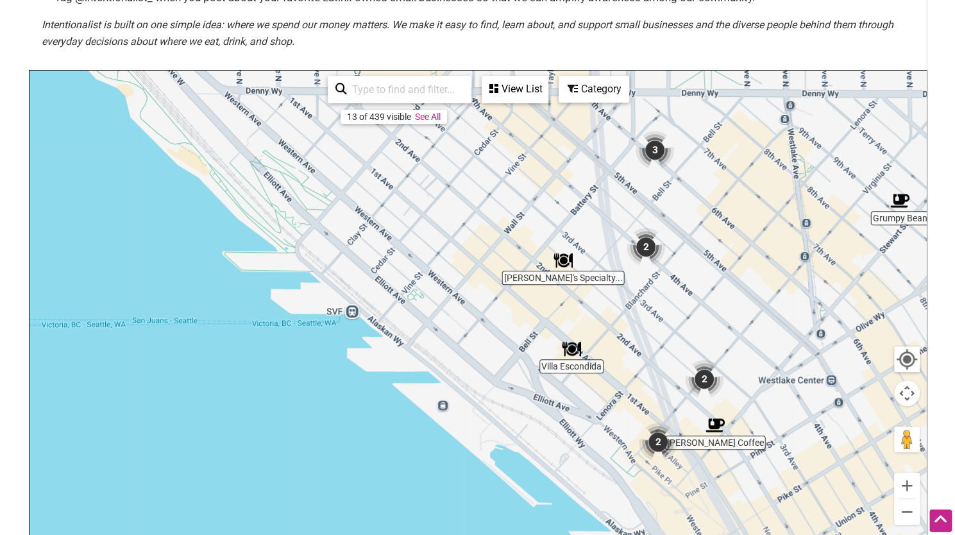
drag, startPoint x: 556, startPoint y: 193, endPoint x: 651, endPoint y: 234, distance: 103.5
click at [651, 234] on img "2" at bounding box center [646, 247] width 49 height 49
click at [649, 252] on img "2" at bounding box center [646, 247] width 49 height 49
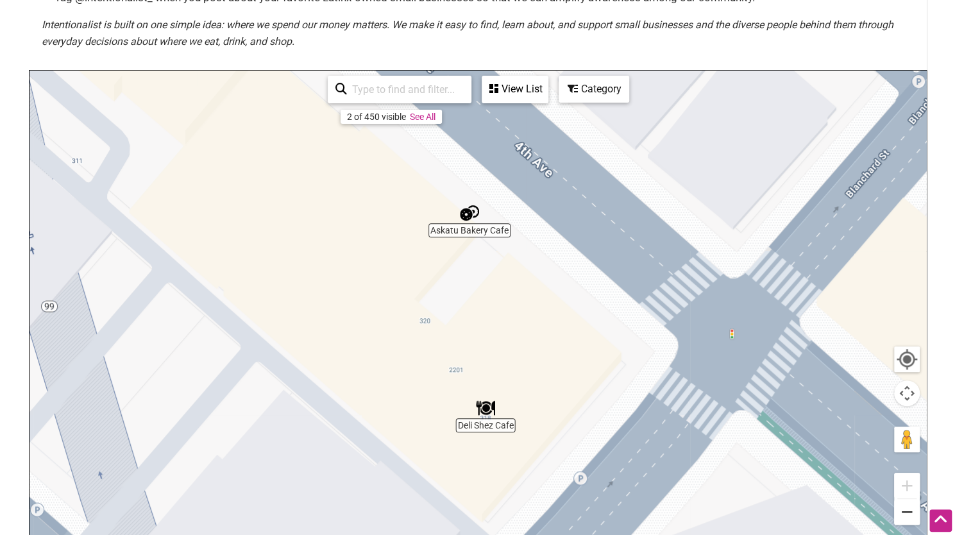
click at [903, 518] on button "Zoom out" at bounding box center [907, 512] width 26 height 26
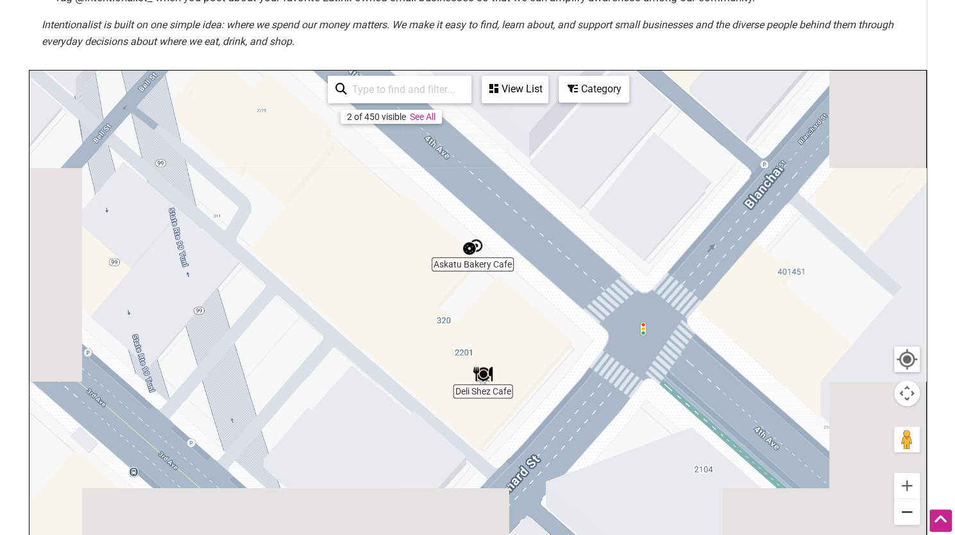
click at [903, 518] on button "Zoom out" at bounding box center [907, 512] width 26 height 26
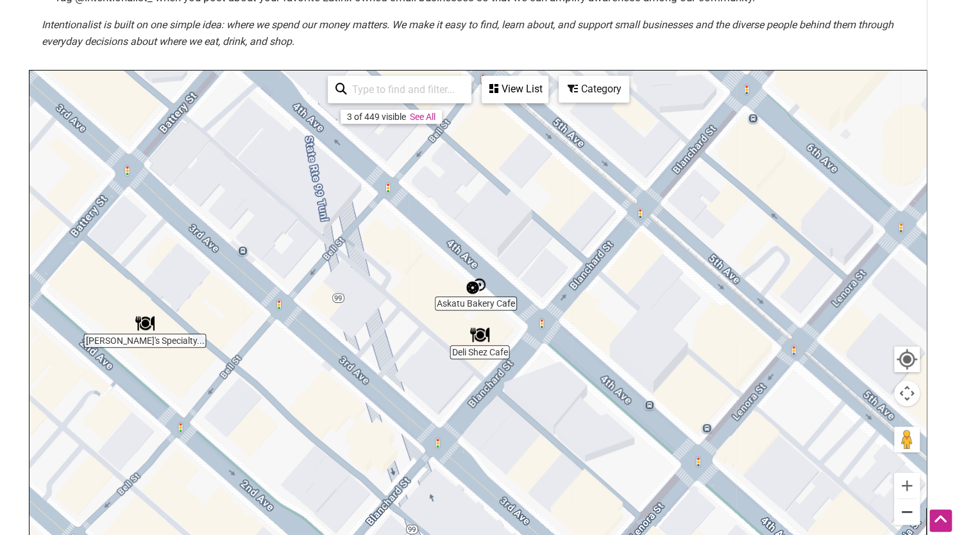
click at [903, 518] on button "Zoom out" at bounding box center [907, 512] width 26 height 26
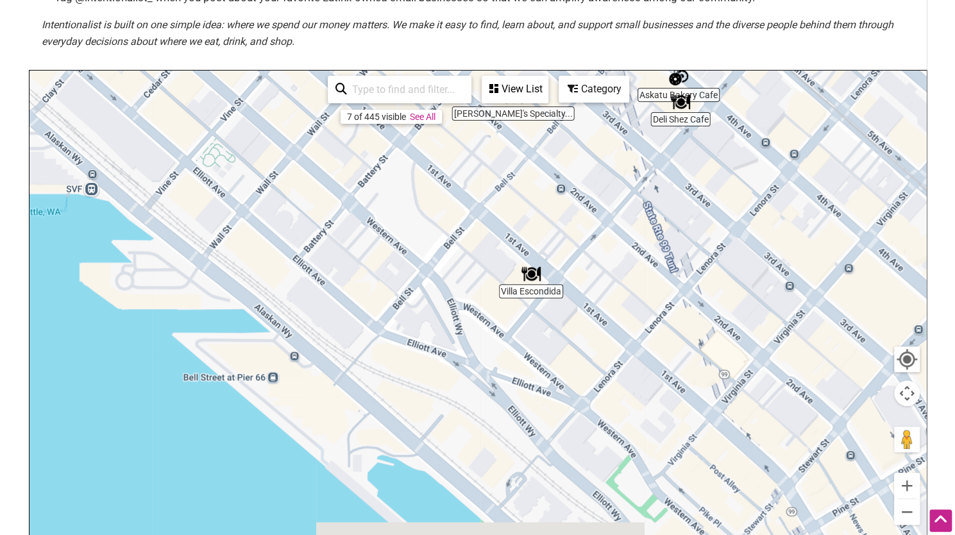
drag, startPoint x: 407, startPoint y: 378, endPoint x: 601, endPoint y: 142, distance: 304.6
click at [601, 142] on div "To navigate, press the arrow keys." at bounding box center [478, 320] width 897 height 499
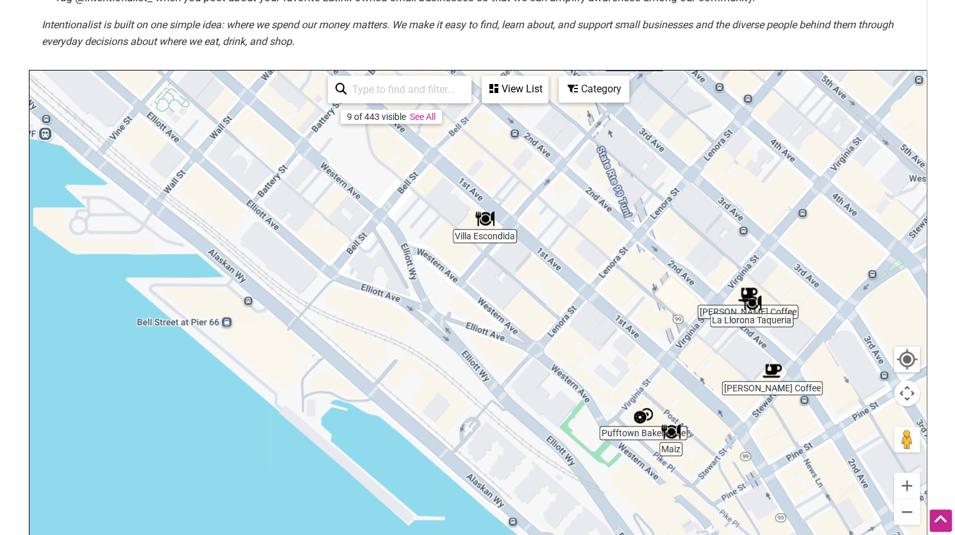
drag, startPoint x: 708, startPoint y: 348, endPoint x: 668, endPoint y: 306, distance: 58.1
click at [672, 305] on div "To navigate, press the arrow keys." at bounding box center [478, 320] width 897 height 499
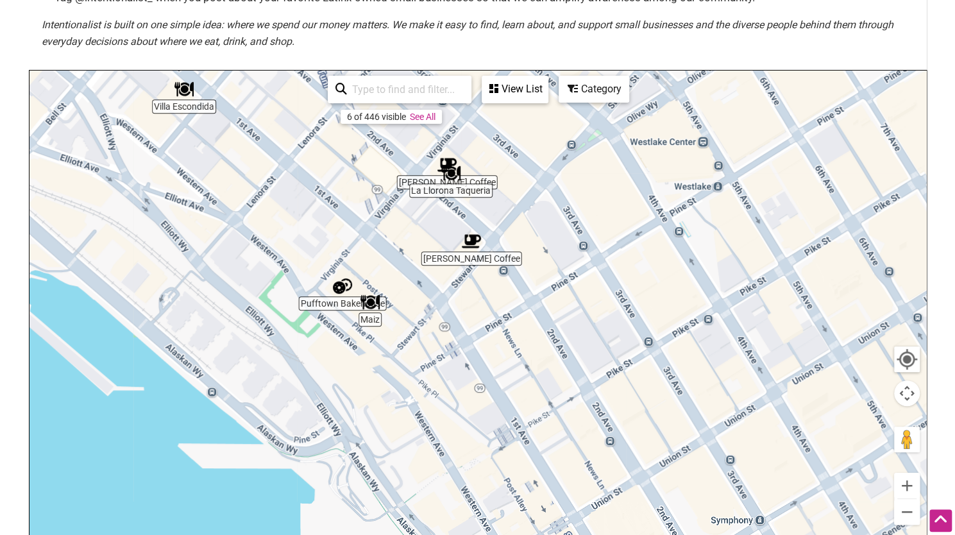
drag, startPoint x: 592, startPoint y: 289, endPoint x: 289, endPoint y: 162, distance: 329.0
click at [289, 162] on div "To navigate, press the arrow keys." at bounding box center [478, 320] width 897 height 499
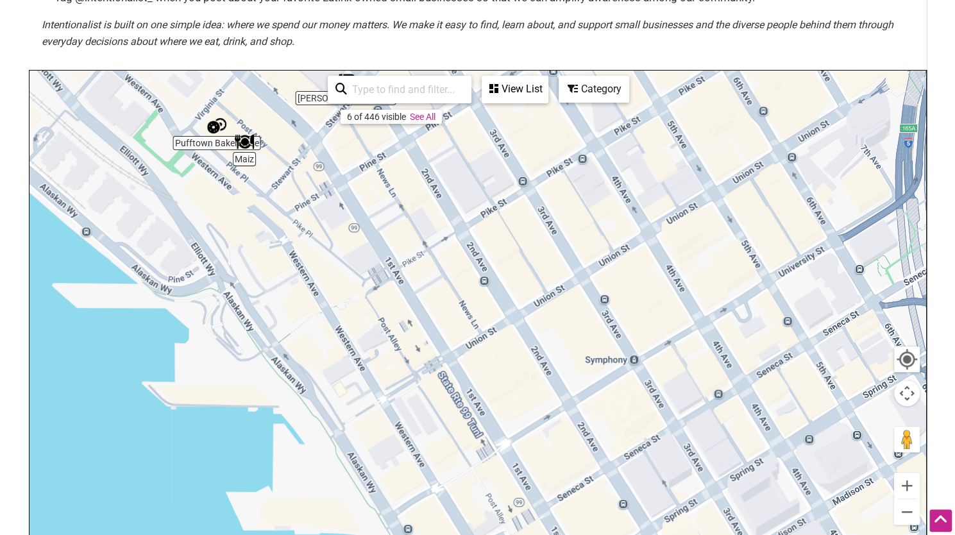
drag, startPoint x: 808, startPoint y: 357, endPoint x: 683, endPoint y: 196, distance: 204.5
click at [683, 196] on div "To navigate, press the arrow keys." at bounding box center [478, 320] width 897 height 499
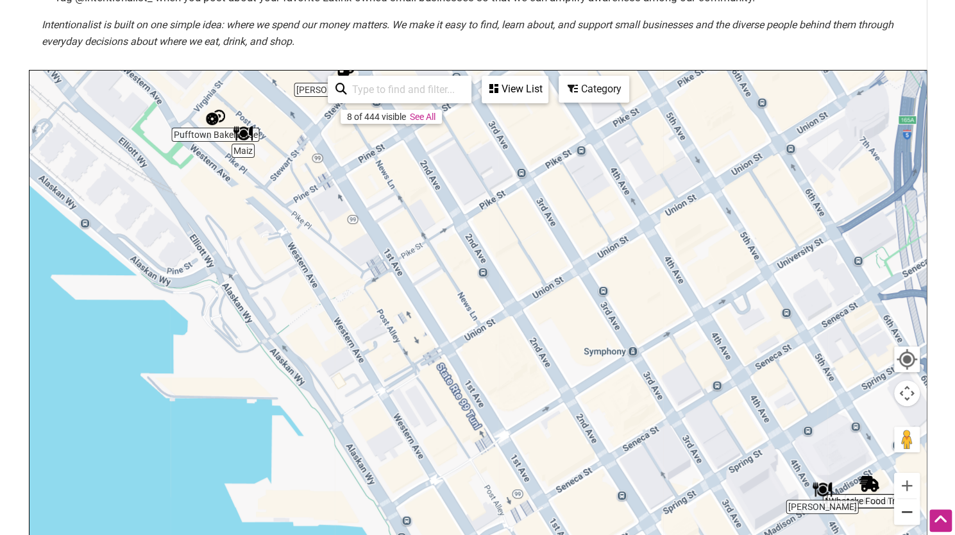
click at [903, 518] on button "Zoom out" at bounding box center [907, 512] width 26 height 26
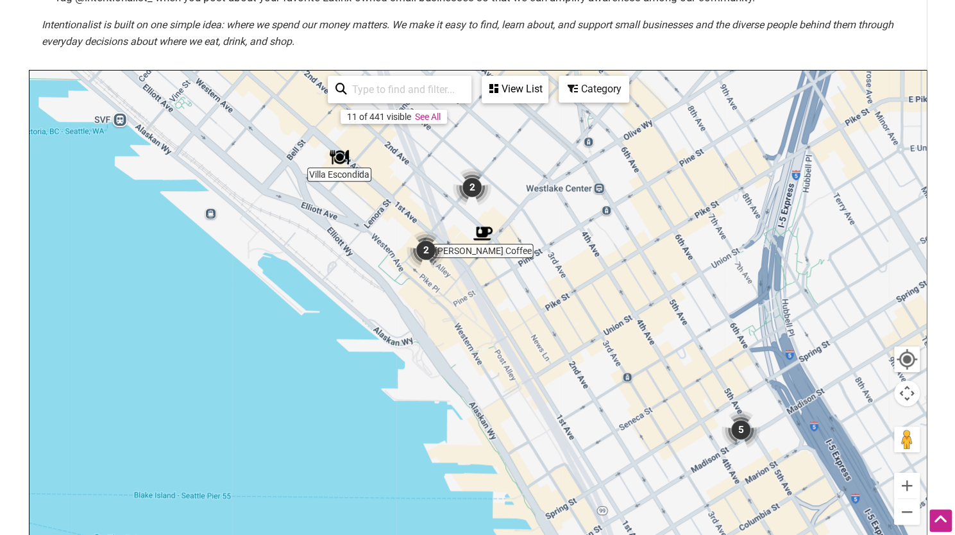
drag, startPoint x: 520, startPoint y: 363, endPoint x: 475, endPoint y: 212, distance: 156.5
click at [590, 396] on div "To navigate, press the arrow keys." at bounding box center [478, 320] width 897 height 499
